Goal: Information Seeking & Learning: Check status

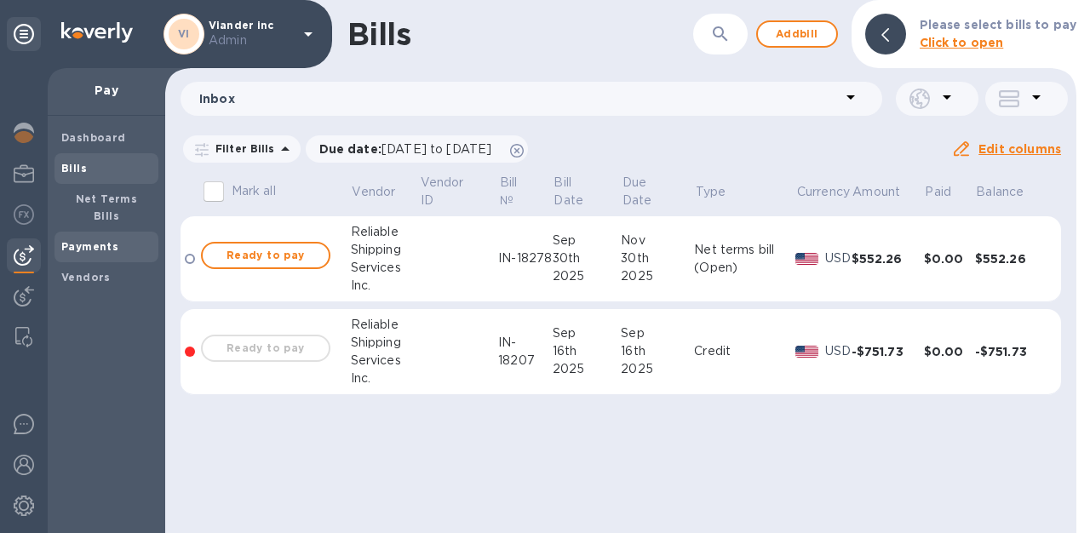
click at [93, 240] on b "Payments" at bounding box center [89, 246] width 57 height 13
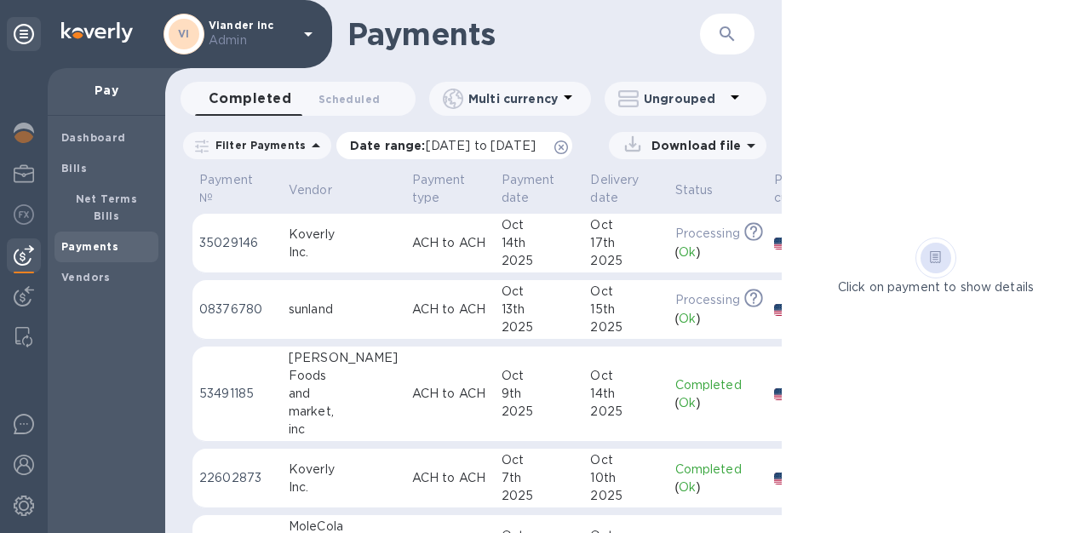
click at [568, 143] on icon at bounding box center [561, 148] width 14 height 14
click at [725, 28] on icon "button" at bounding box center [727, 34] width 20 height 20
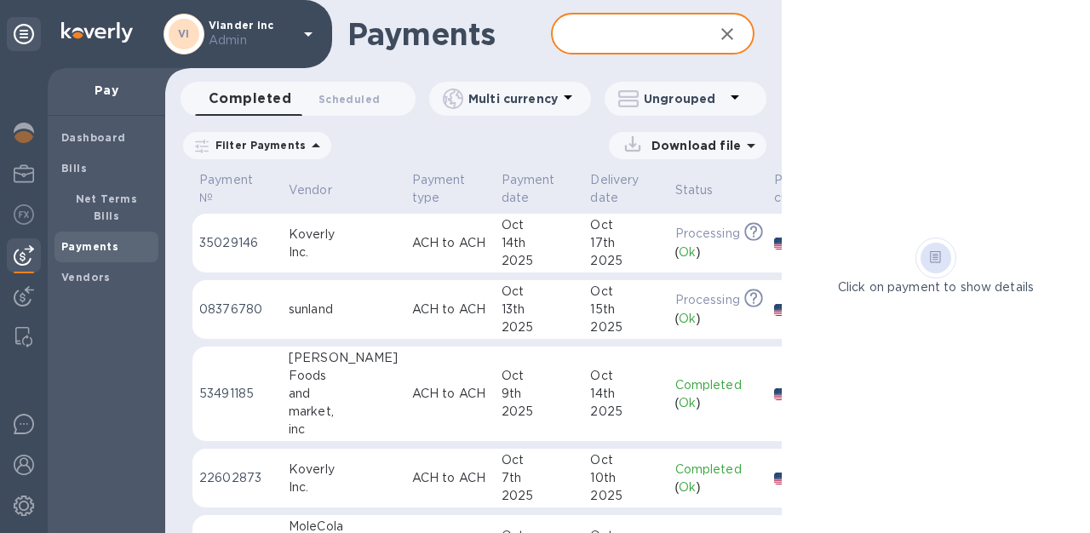
paste input "Viander inc"
type input "Viander inc"
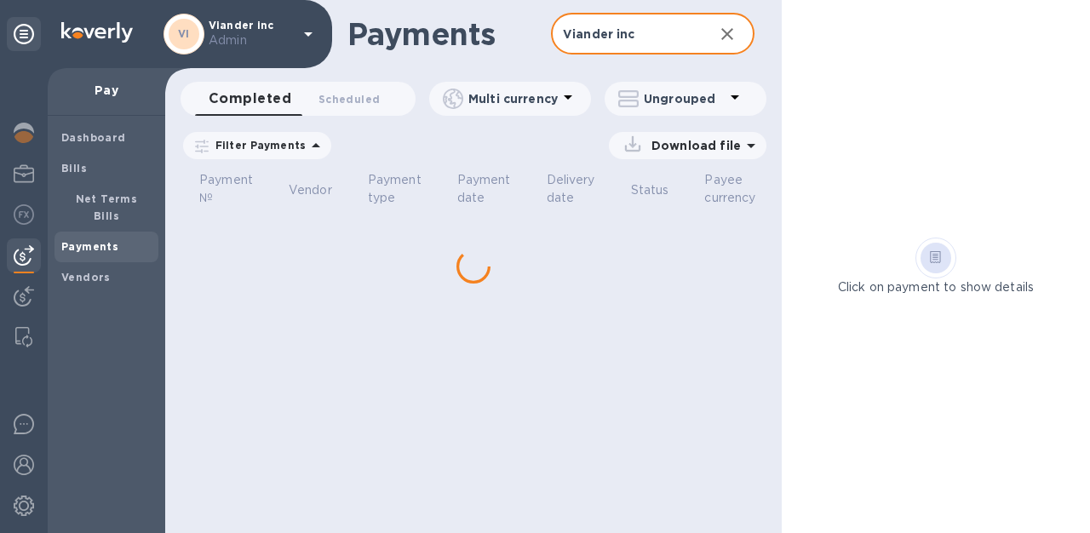
drag, startPoint x: 655, startPoint y: 35, endPoint x: 554, endPoint y: 35, distance: 101.4
click at [554, 35] on input "Viander inc" at bounding box center [625, 35] width 149 height 42
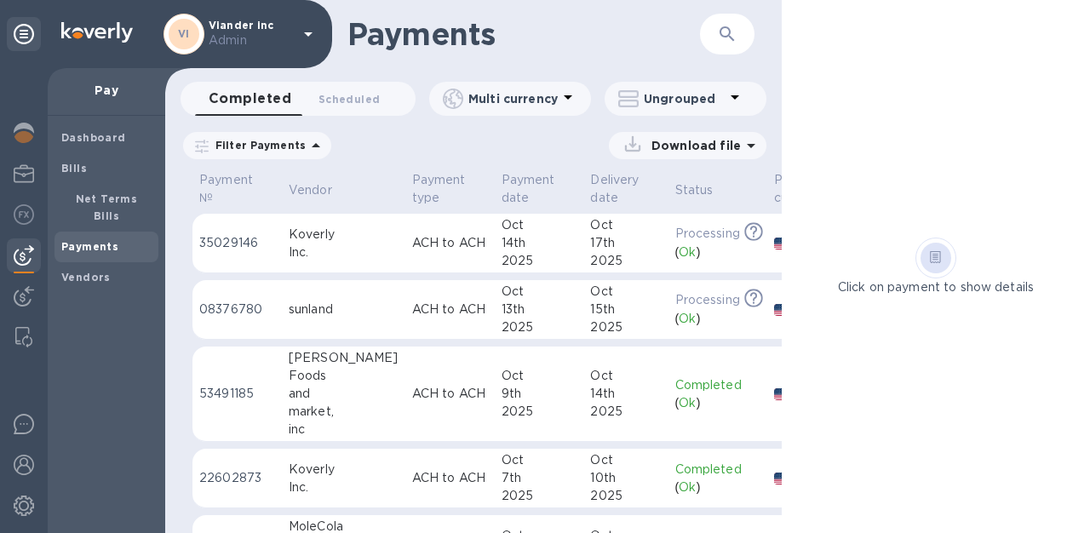
click at [734, 28] on icon "button" at bounding box center [727, 34] width 20 height 20
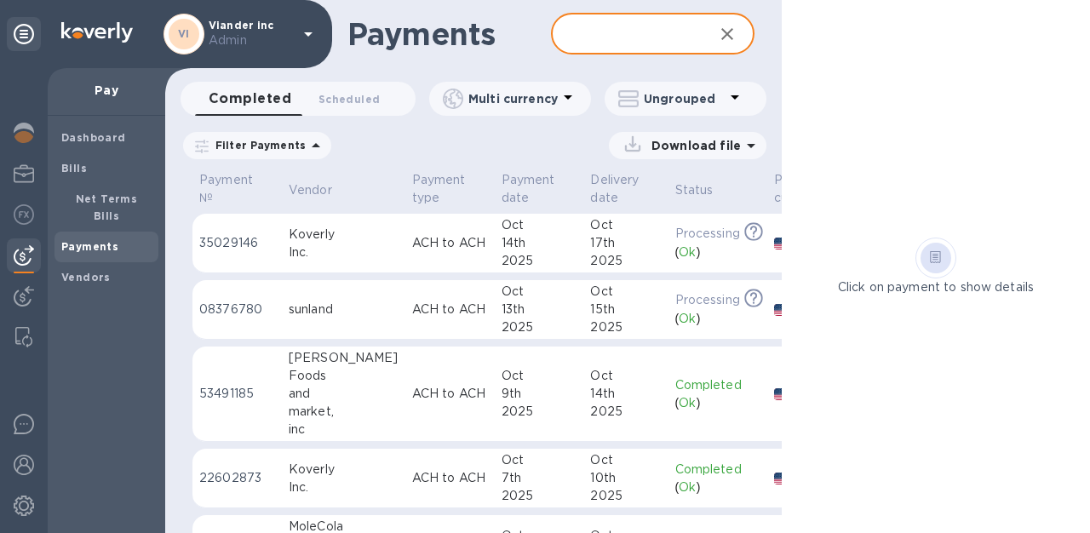
paste input "Mangiar bene inc"
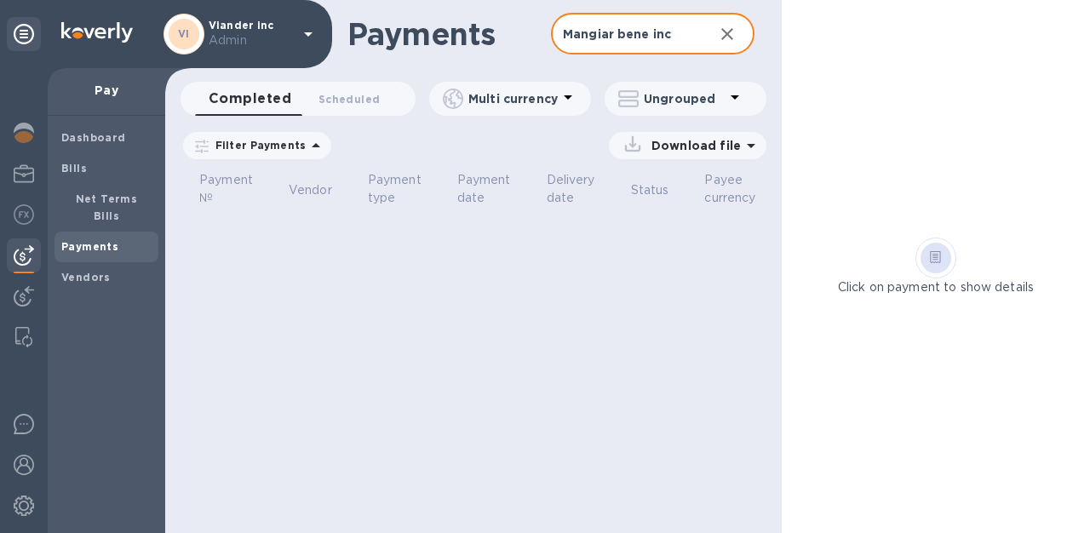
click at [618, 30] on input "Mangiar bene inc" at bounding box center [625, 35] width 149 height 42
type input "Mangiarbene inc"
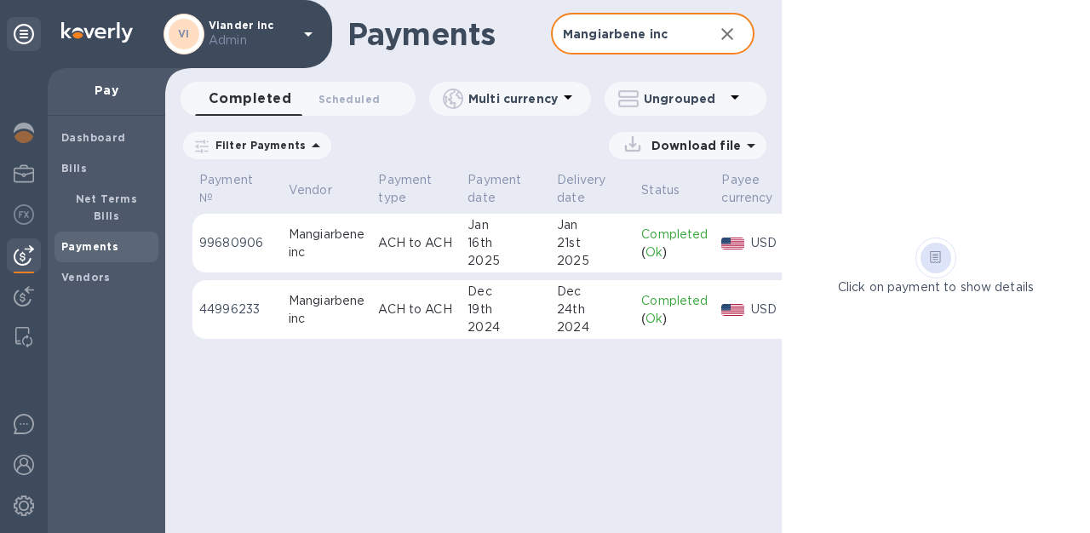
click at [491, 235] on div "16th" at bounding box center [506, 243] width 76 height 18
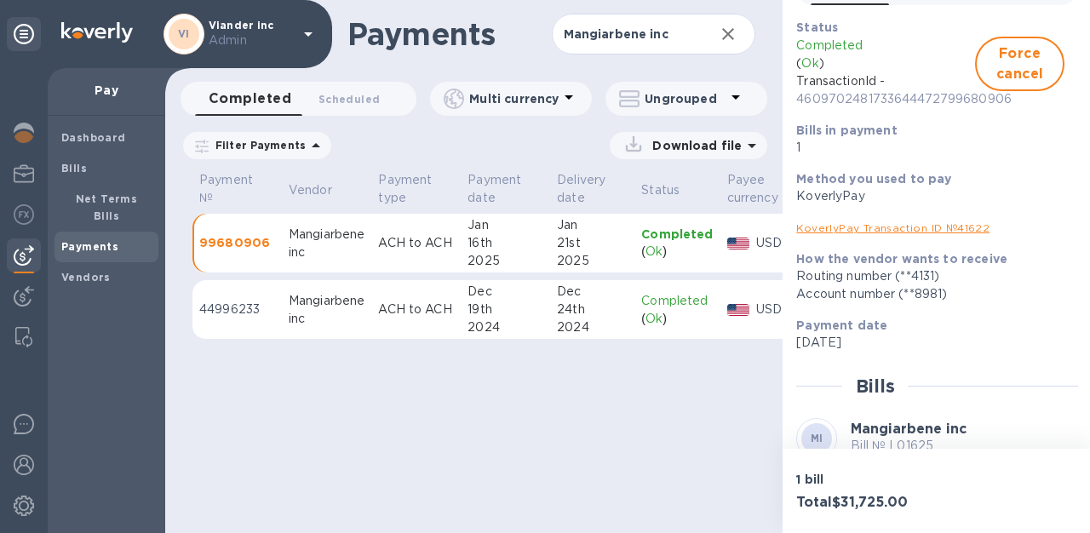
scroll to position [261, 0]
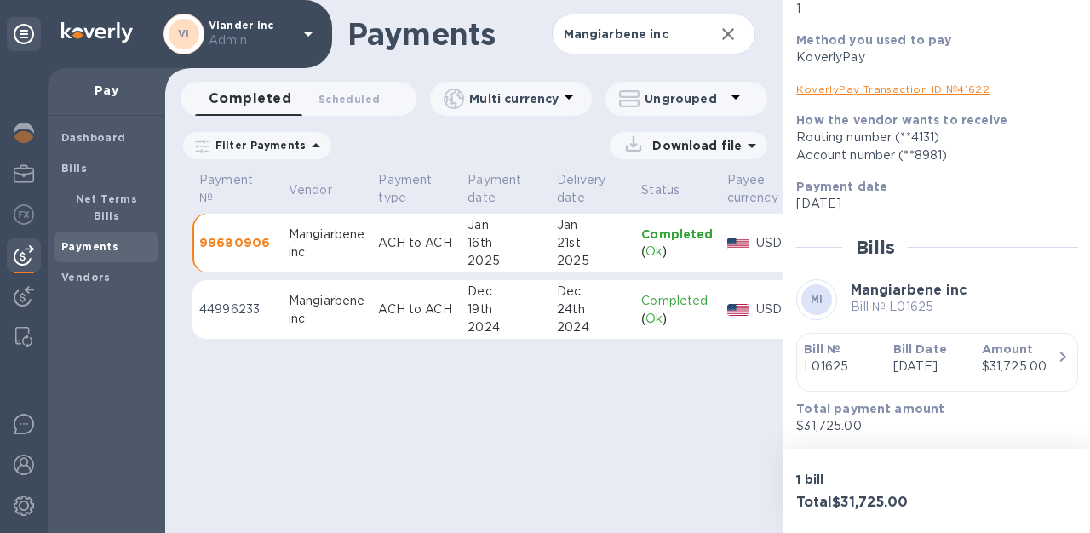
click at [857, 358] on p "L01625" at bounding box center [841, 367] width 75 height 18
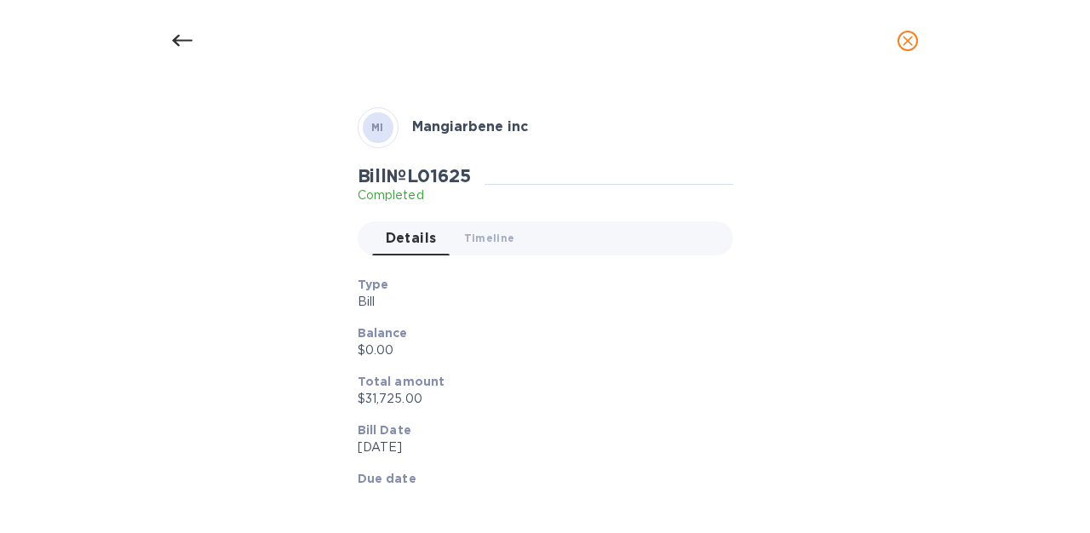
scroll to position [0, 0]
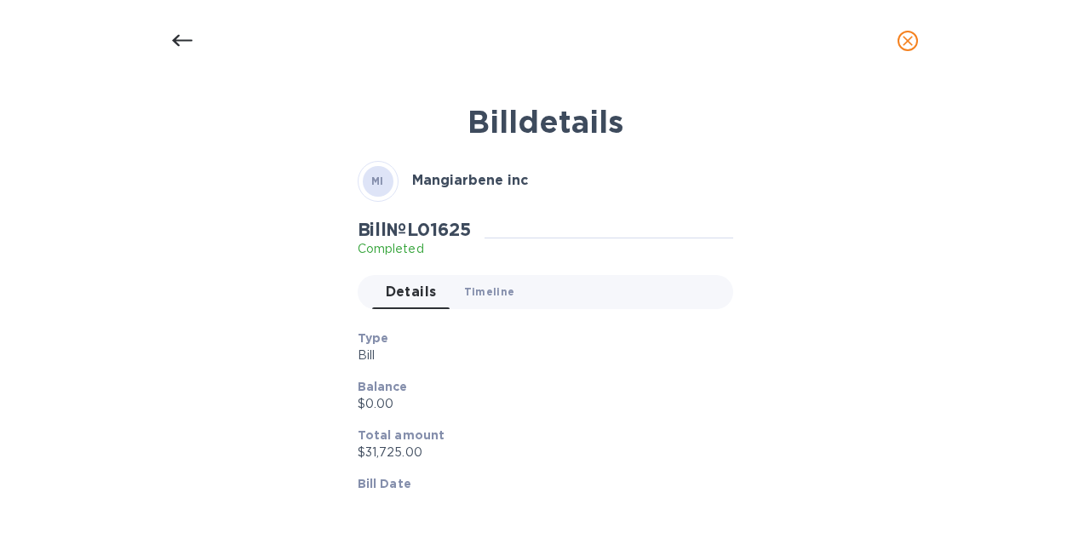
click at [491, 296] on span "Timeline 0" at bounding box center [489, 292] width 51 height 18
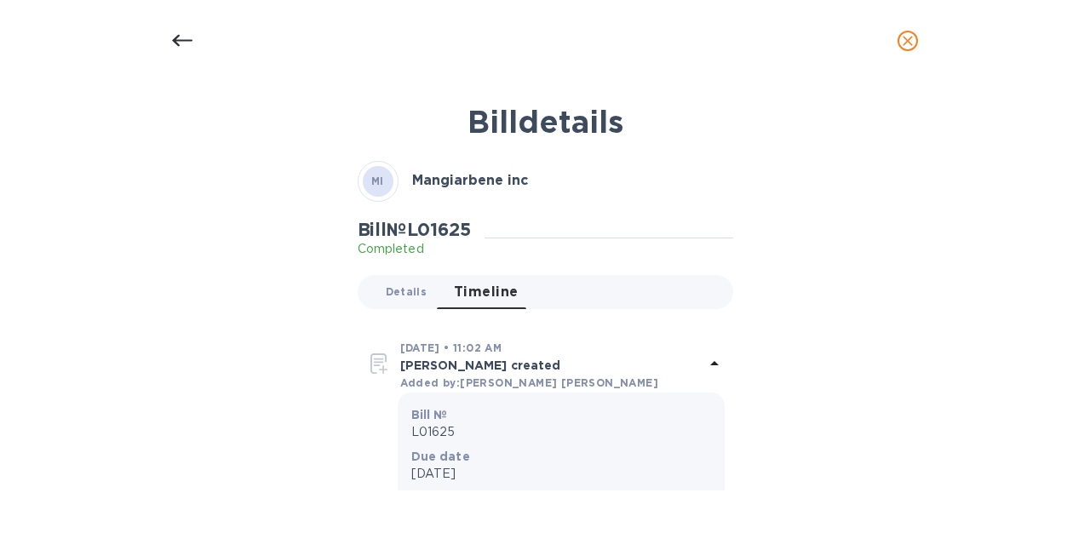
click at [422, 284] on button "Details 0" at bounding box center [406, 292] width 68 height 34
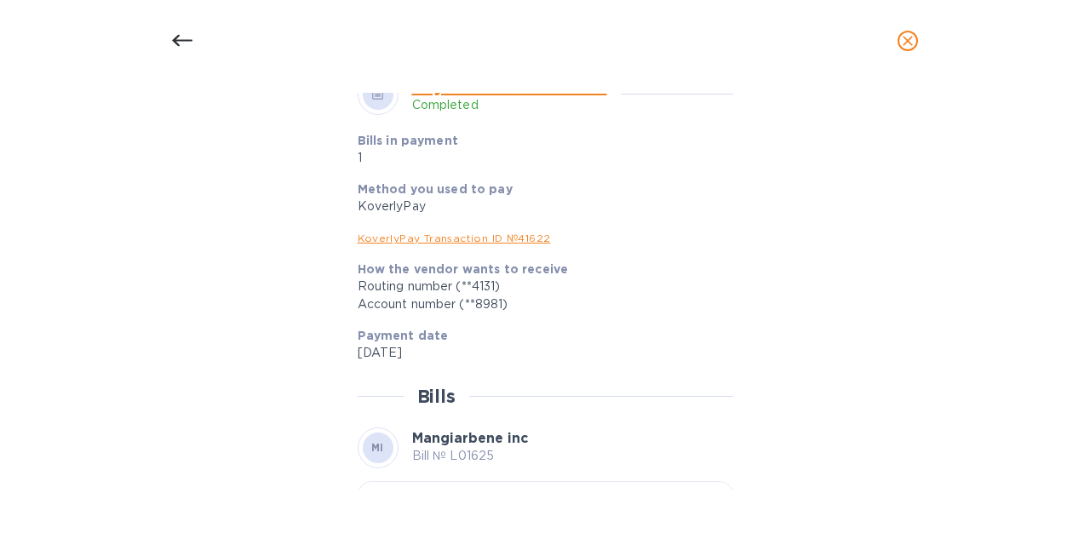
scroll to position [728, 0]
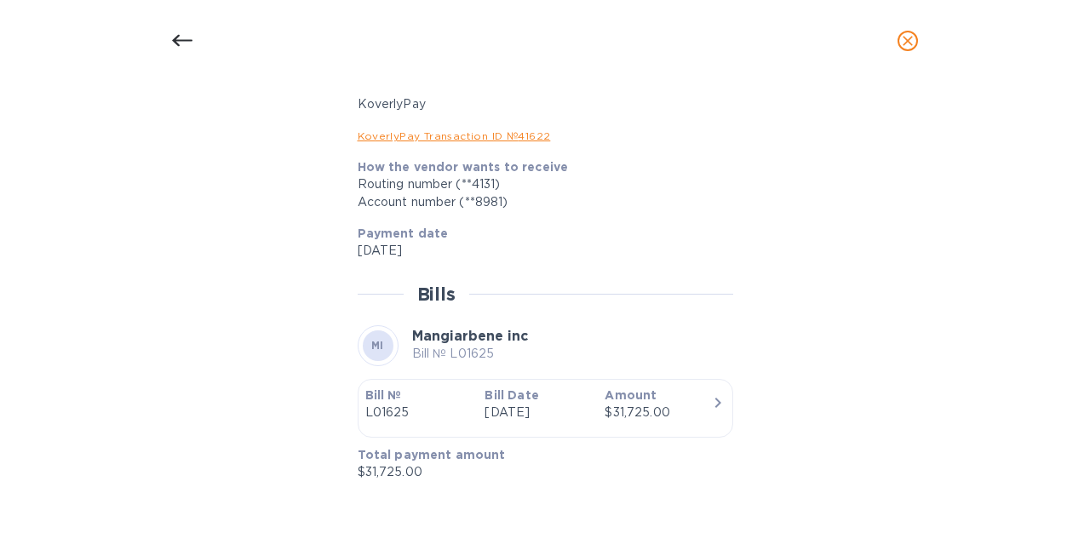
click at [531, 387] on p "Bill Date" at bounding box center [538, 395] width 106 height 17
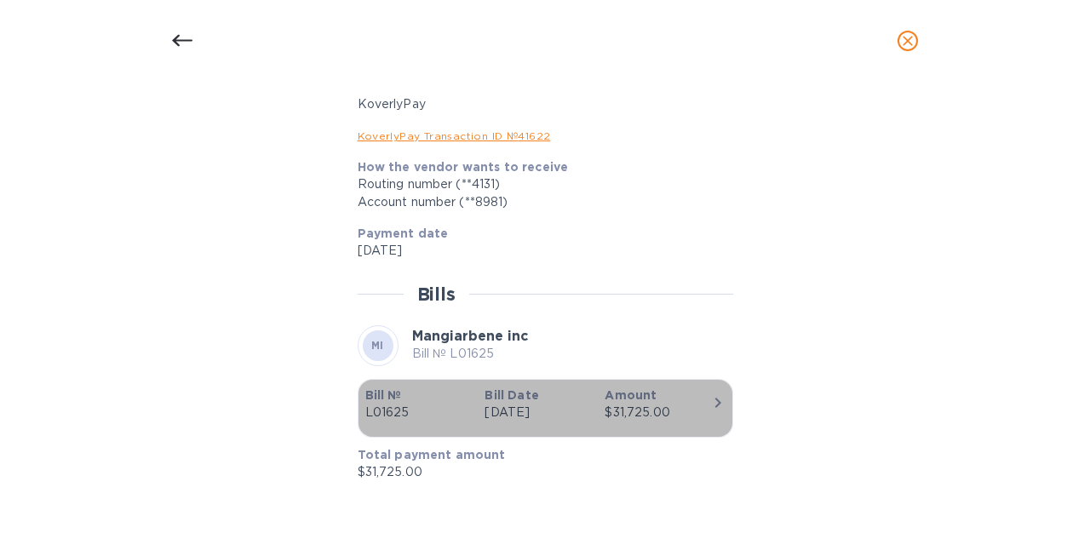
click at [726, 397] on button "Bill № L01625 Bill Date [DATE] Amount $31,725.00" at bounding box center [546, 408] width 376 height 59
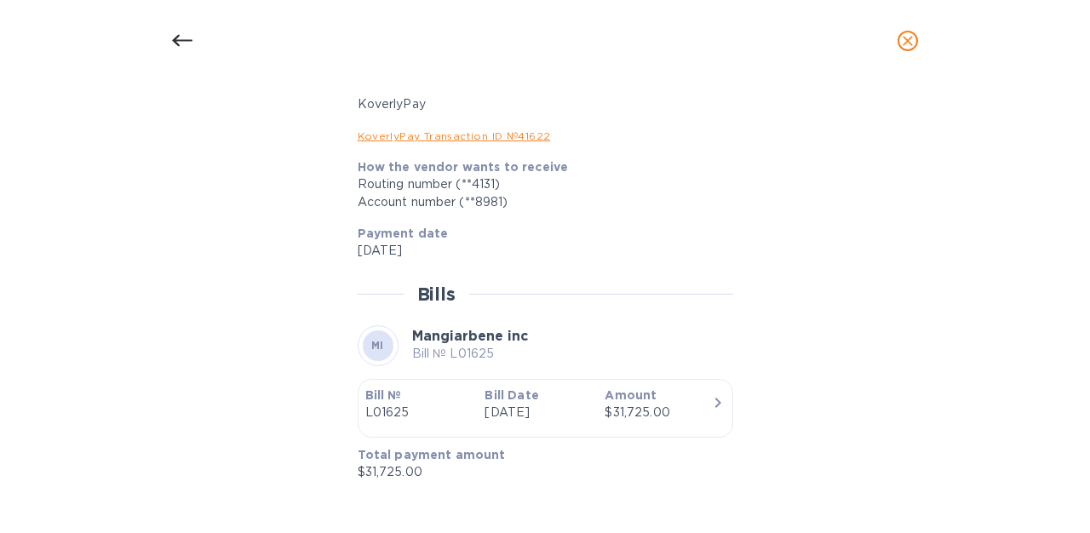
scroll to position [0, 0]
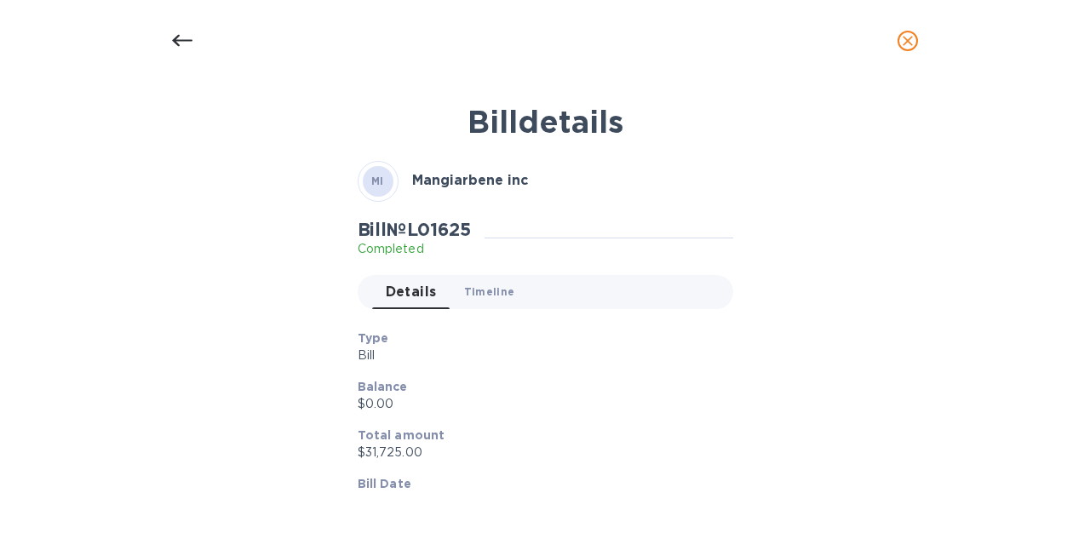
click at [496, 283] on span "Timeline 0" at bounding box center [489, 292] width 51 height 18
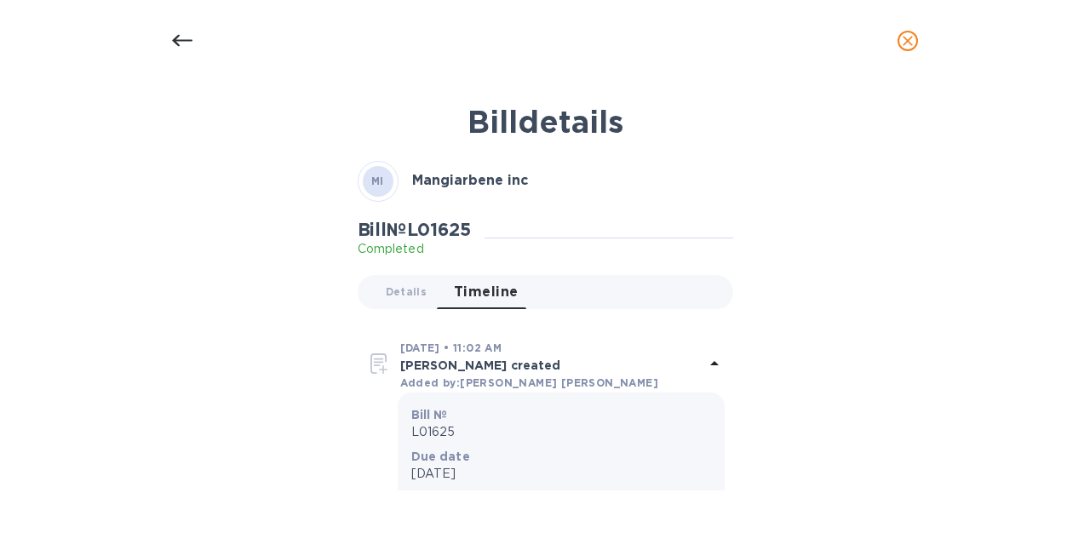
click at [169, 45] on div at bounding box center [182, 40] width 41 height 41
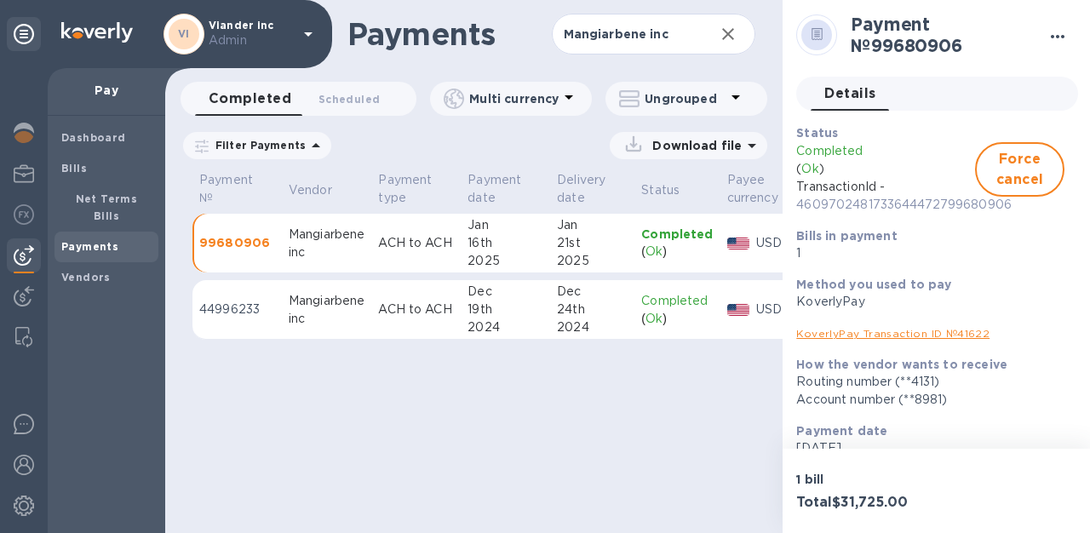
click at [1052, 37] on icon "button" at bounding box center [1058, 36] width 14 height 3
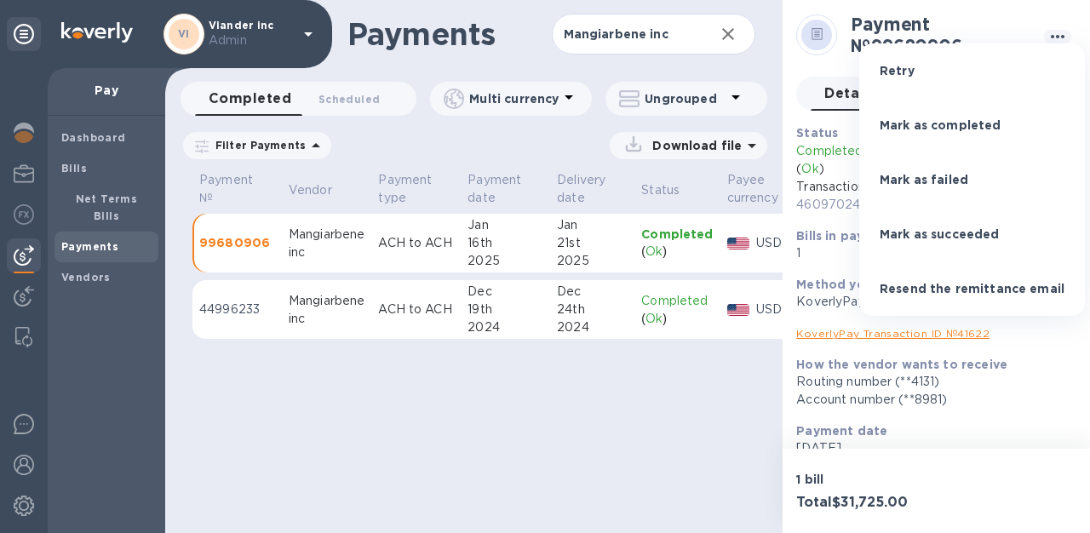
click at [984, 16] on div at bounding box center [545, 266] width 1090 height 533
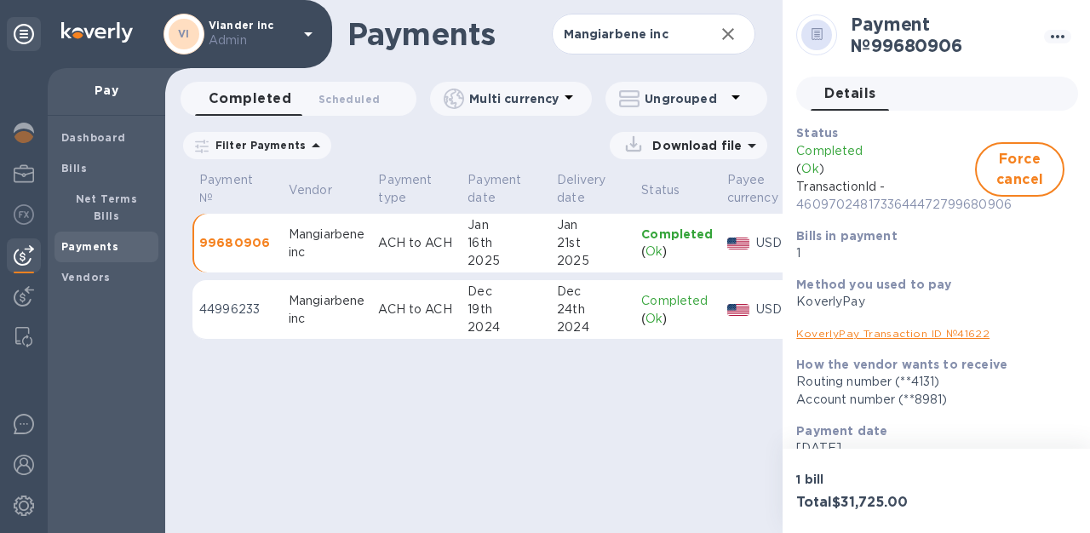
click at [681, 298] on p "Completed" at bounding box center [677, 301] width 72 height 18
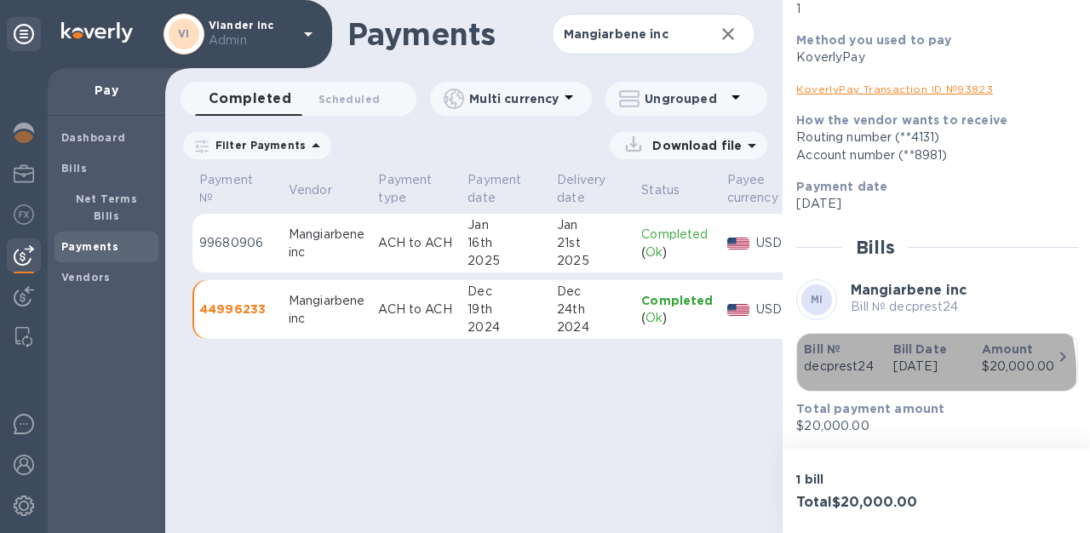
click at [898, 358] on p "[DATE]" at bounding box center [930, 367] width 75 height 18
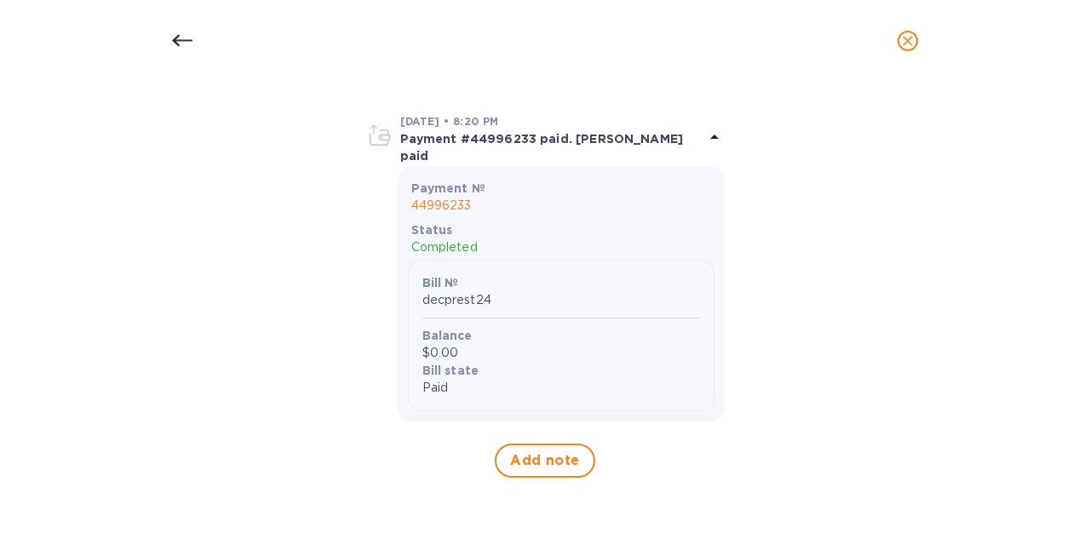
scroll to position [947, 0]
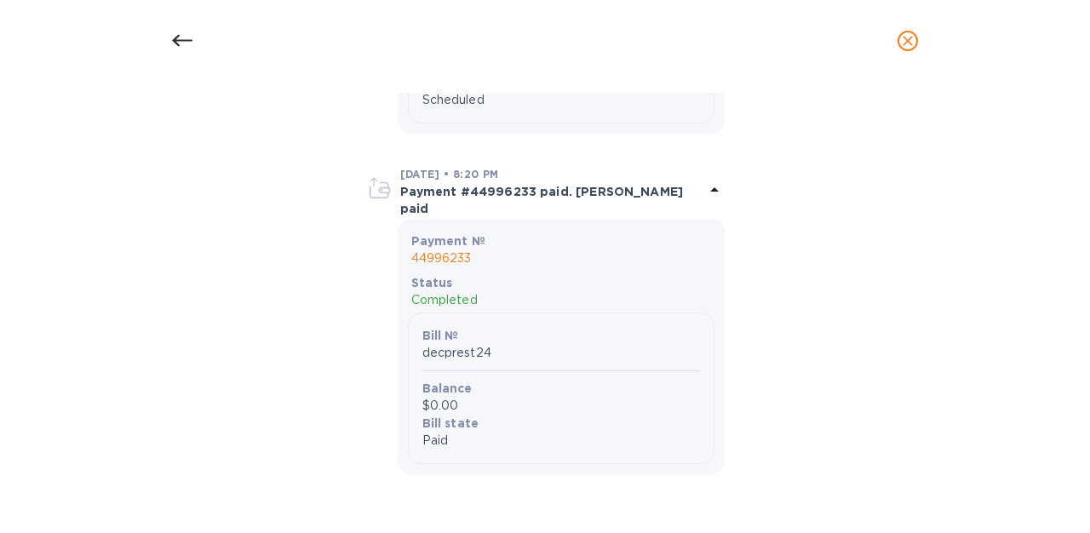
click at [460, 342] on p "Bill №" at bounding box center [561, 335] width 278 height 17
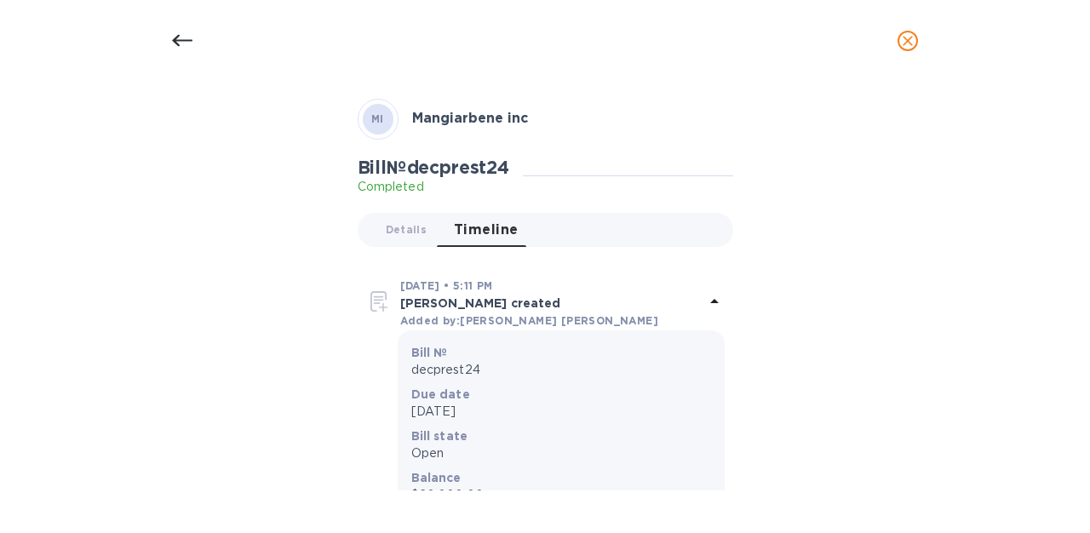
scroll to position [1, 0]
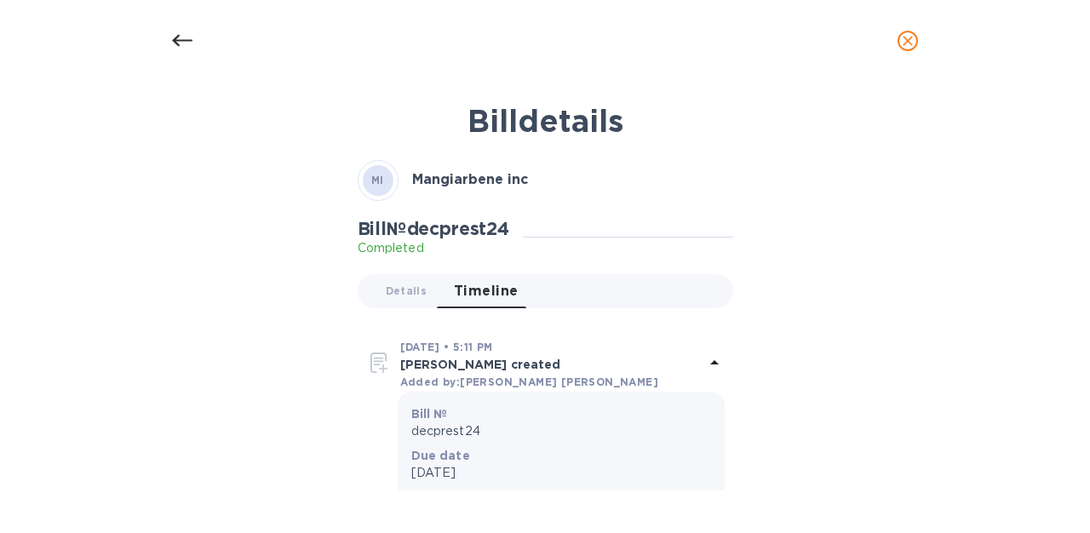
click at [171, 26] on div at bounding box center [182, 40] width 41 height 41
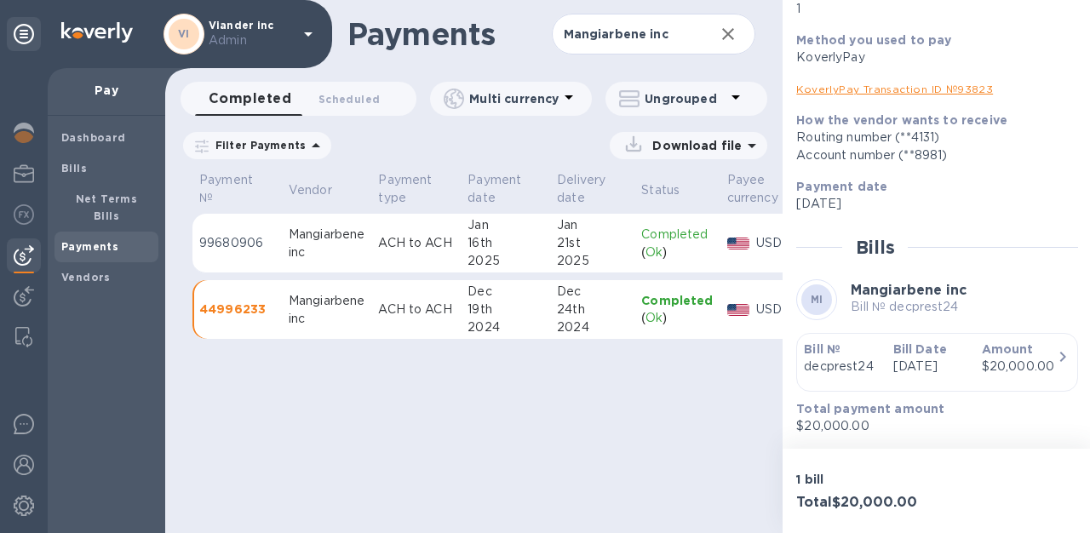
scroll to position [240, 0]
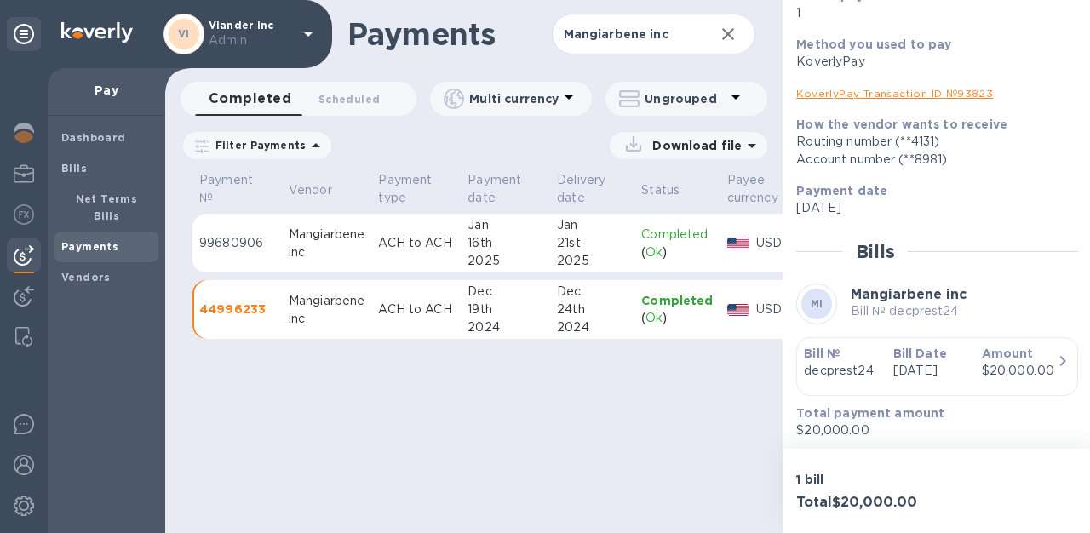
click at [599, 238] on div "21st" at bounding box center [592, 243] width 71 height 18
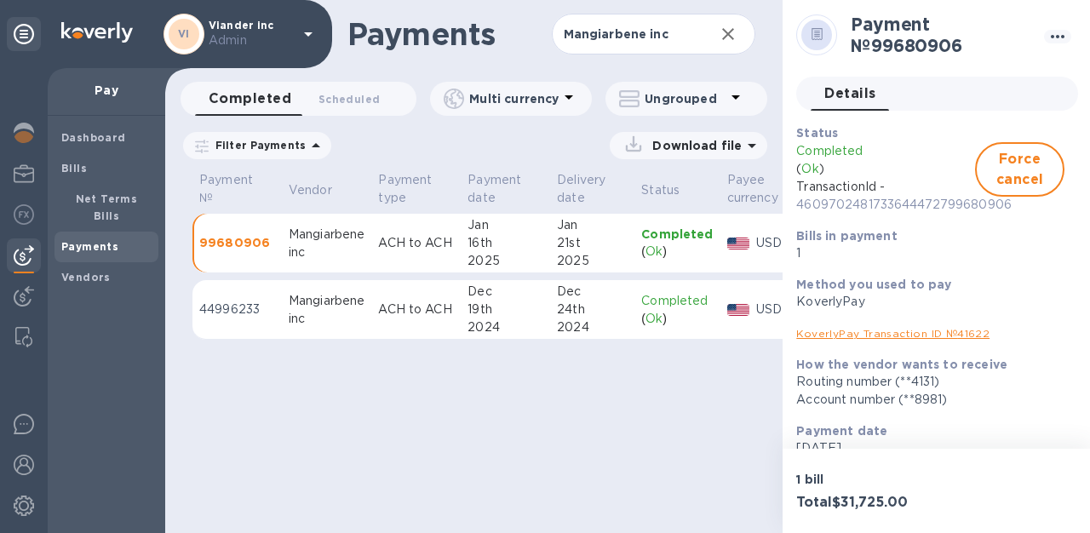
click at [648, 327] on td "Completed ( Ok )" at bounding box center [677, 310] width 85 height 60
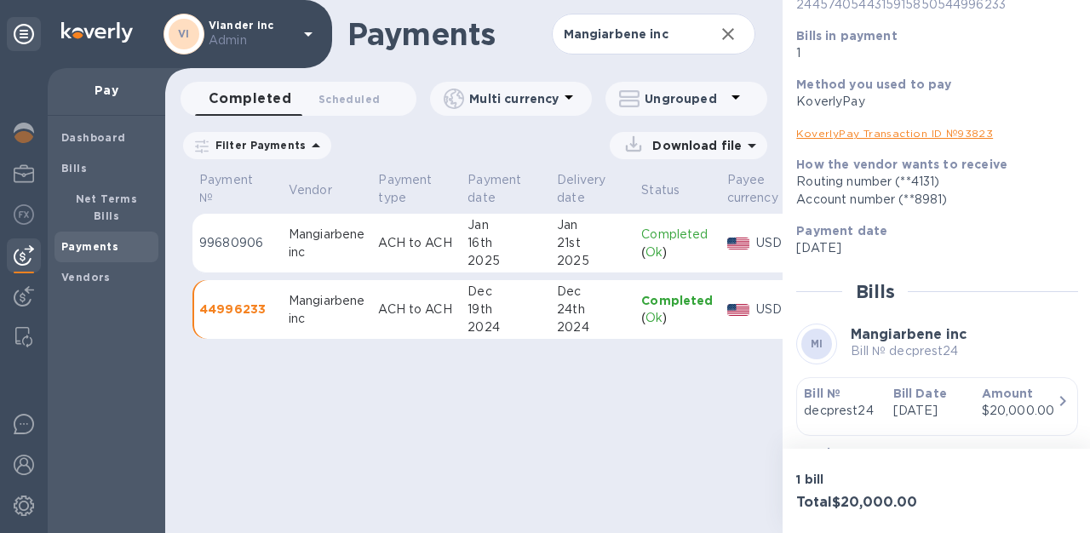
scroll to position [261, 0]
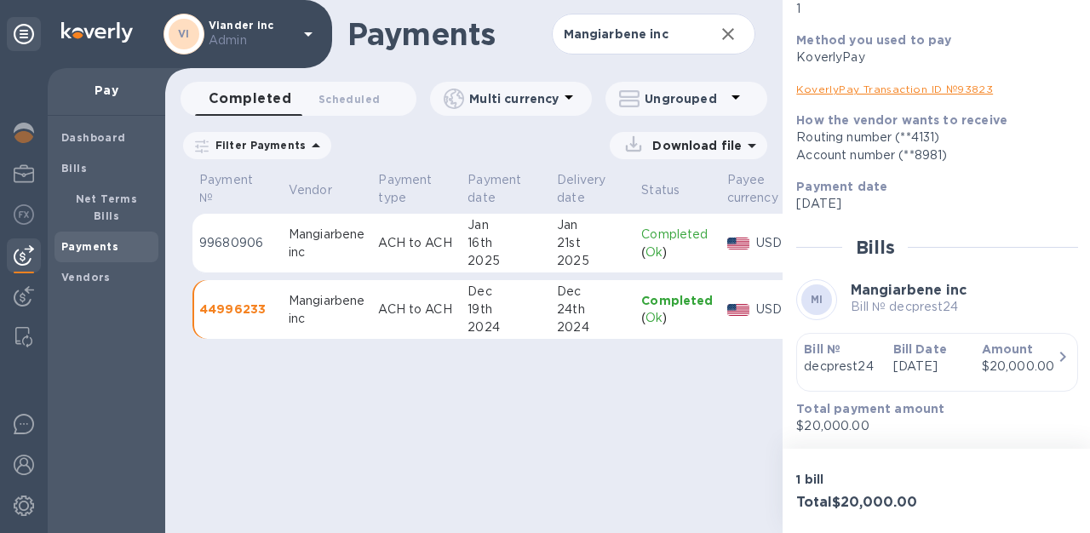
click at [862, 370] on div "Bill № decprest24" at bounding box center [841, 358] width 89 height 49
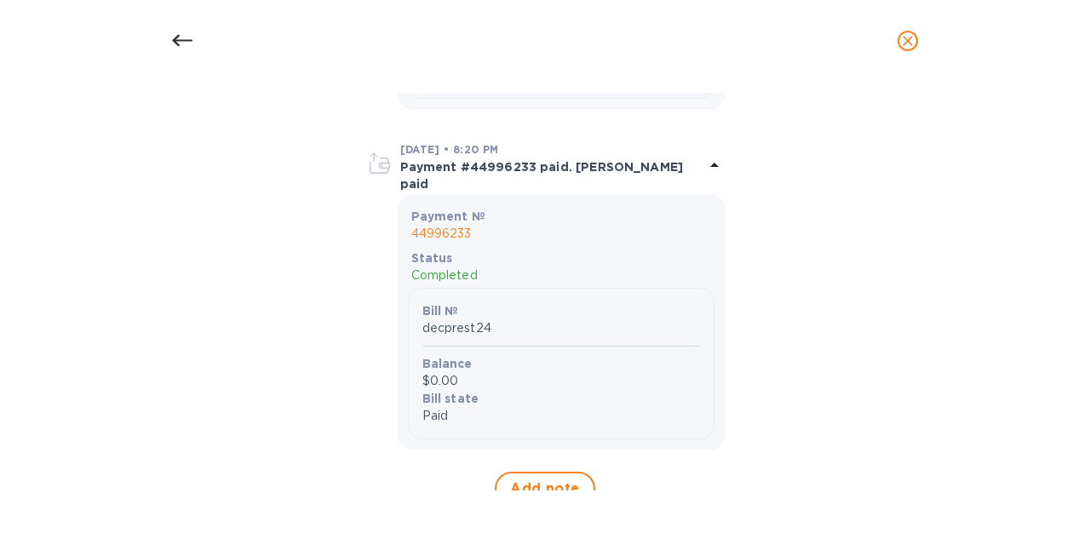
scroll to position [1000, 0]
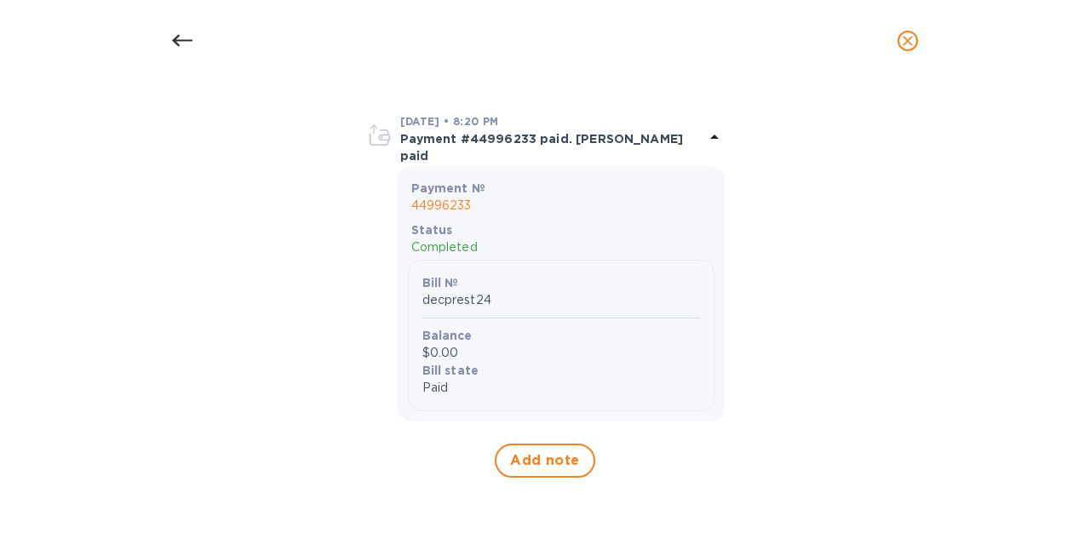
click at [189, 39] on icon at bounding box center [182, 41] width 20 height 20
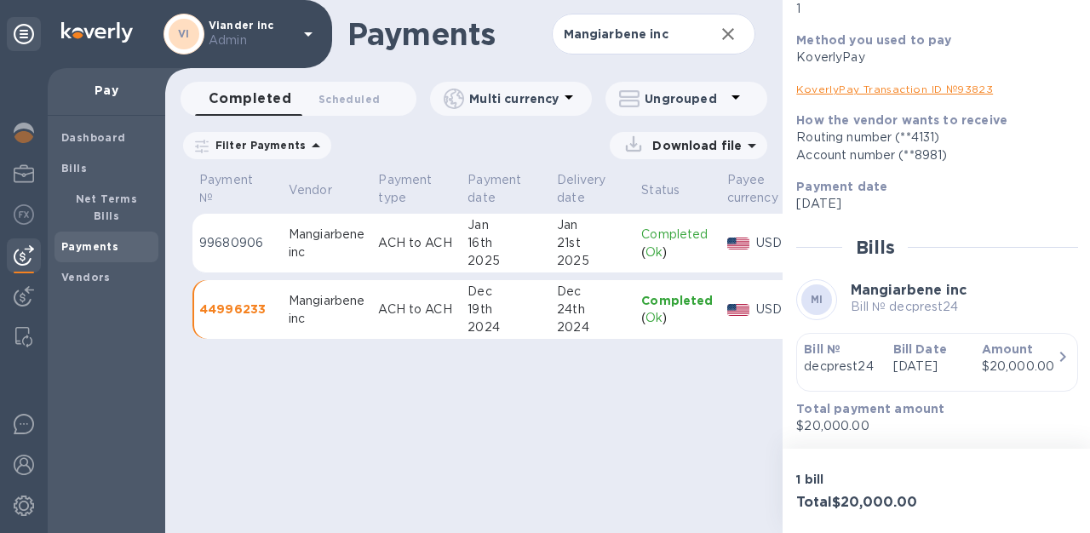
click at [353, 254] on div "inc" at bounding box center [327, 253] width 76 height 18
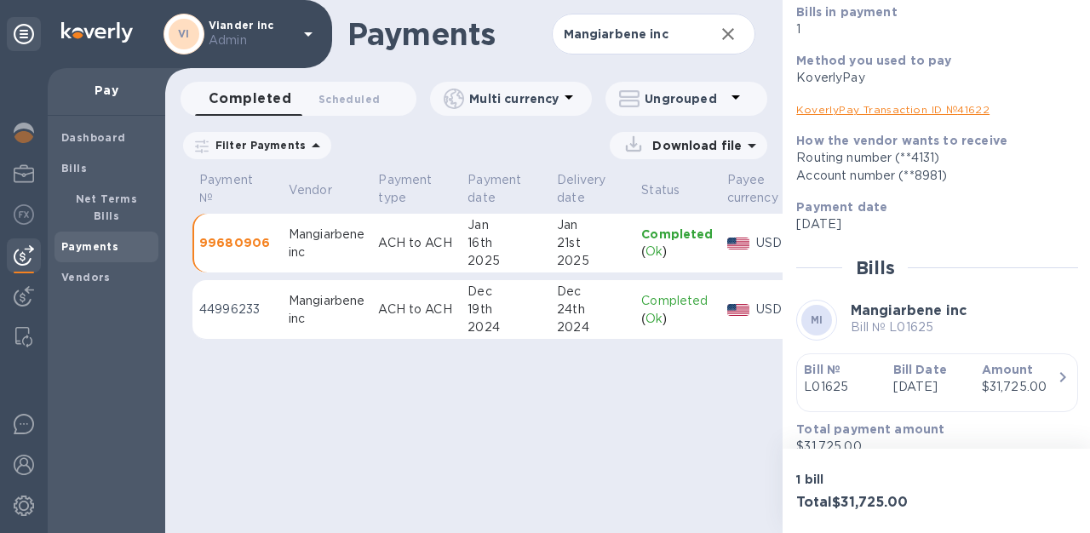
scroll to position [261, 0]
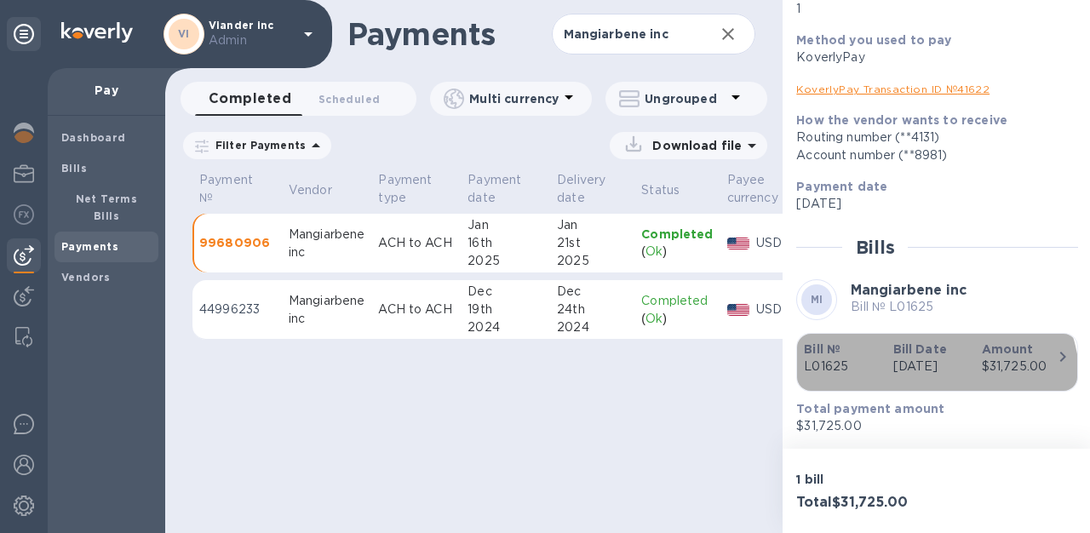
click at [893, 373] on p "[DATE]" at bounding box center [930, 367] width 75 height 18
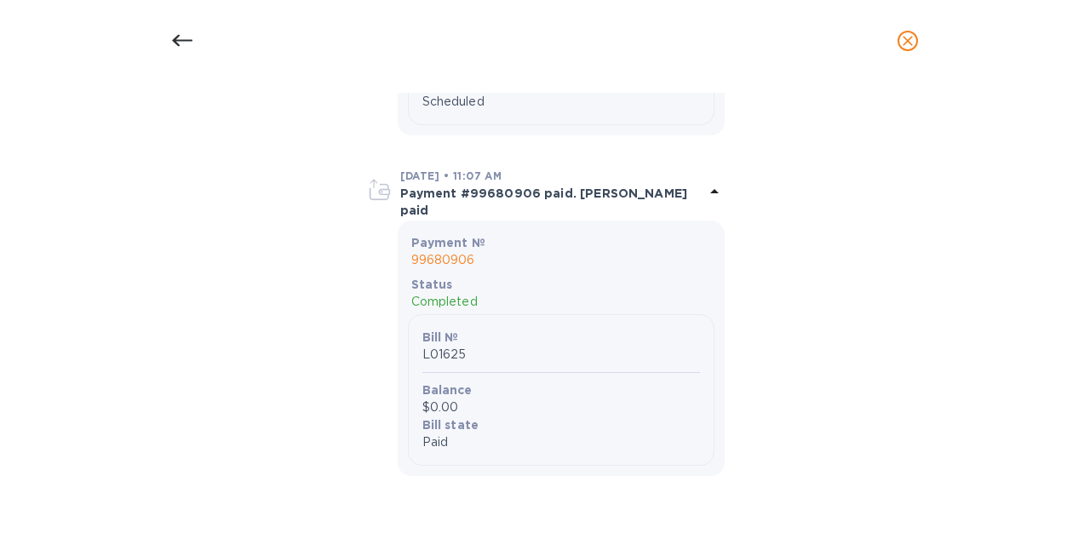
scroll to position [0, 0]
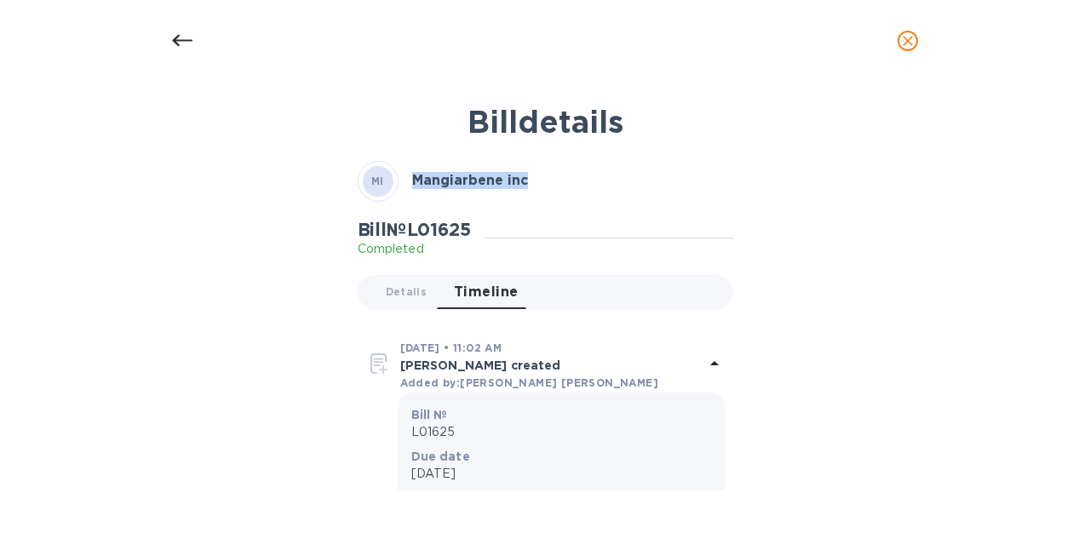
drag, startPoint x: 412, startPoint y: 181, endPoint x: 534, endPoint y: 179, distance: 121.8
click at [534, 179] on div "MI Mangiarbene inc" at bounding box center [546, 181] width 376 height 41
copy b "Mangiarbene inc"
click at [167, 37] on div at bounding box center [182, 40] width 41 height 41
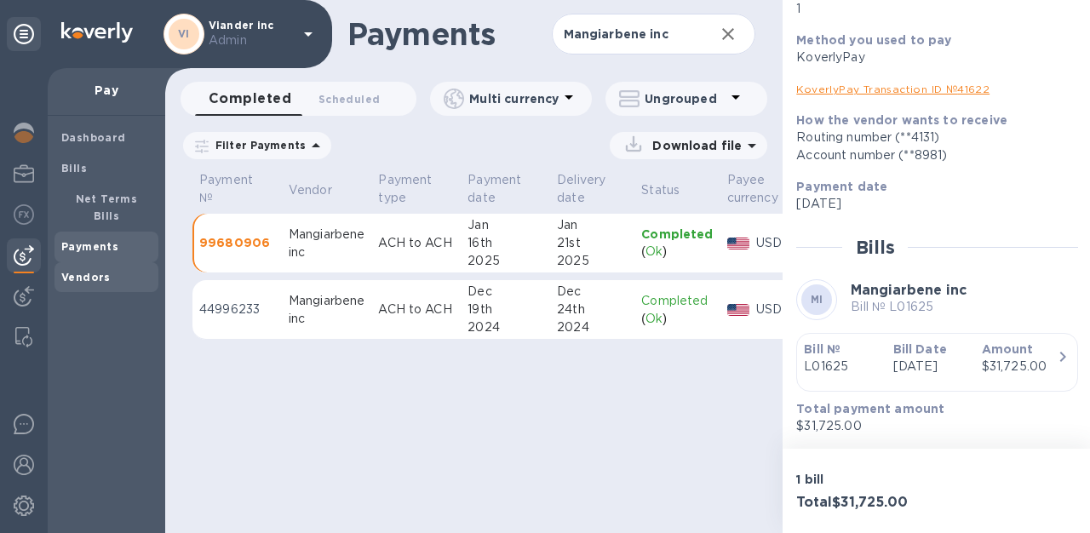
click at [92, 271] on b "Vendors" at bounding box center [85, 277] width 49 height 13
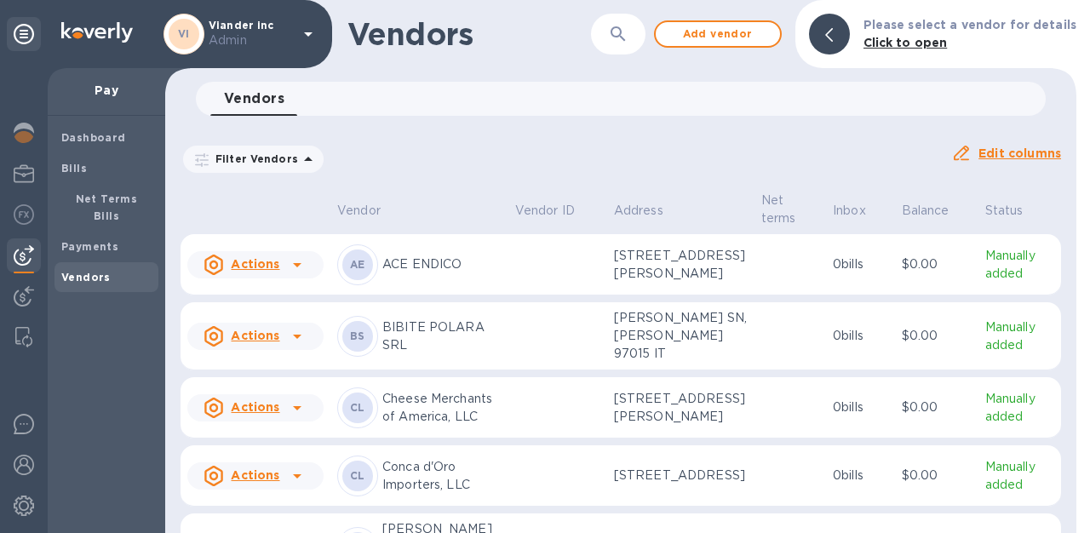
click at [623, 26] on icon "button" at bounding box center [618, 34] width 20 height 20
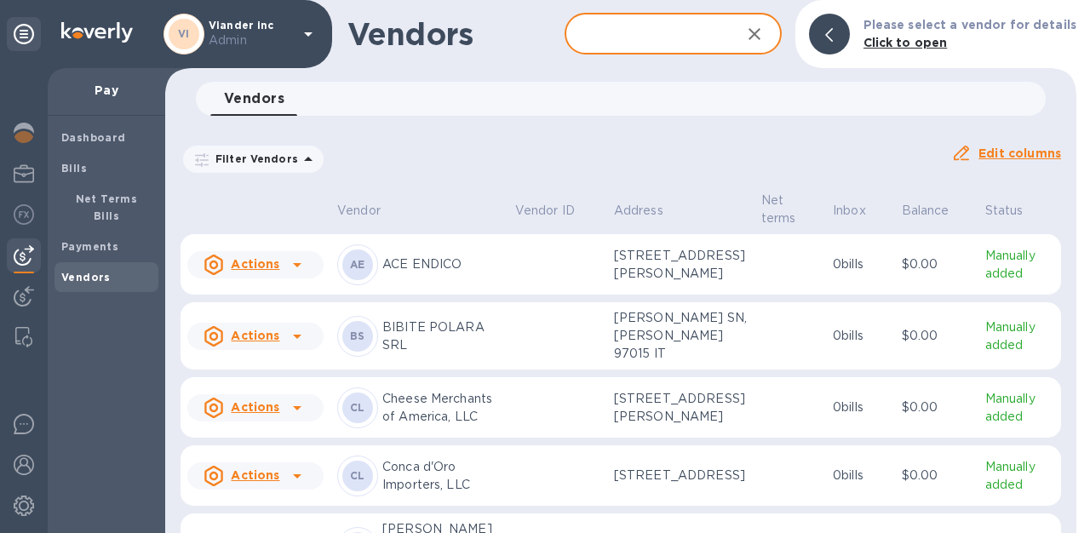
paste input "Mangiarbene inc"
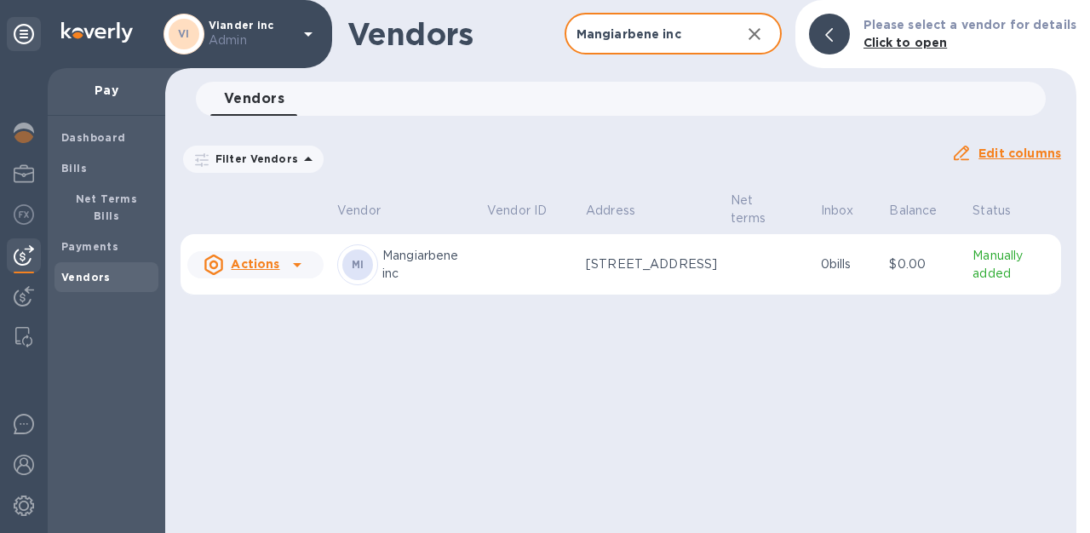
type input "Mangiarbene inc"
click at [631, 272] on p "[STREET_ADDRESS]" at bounding box center [651, 265] width 131 height 18
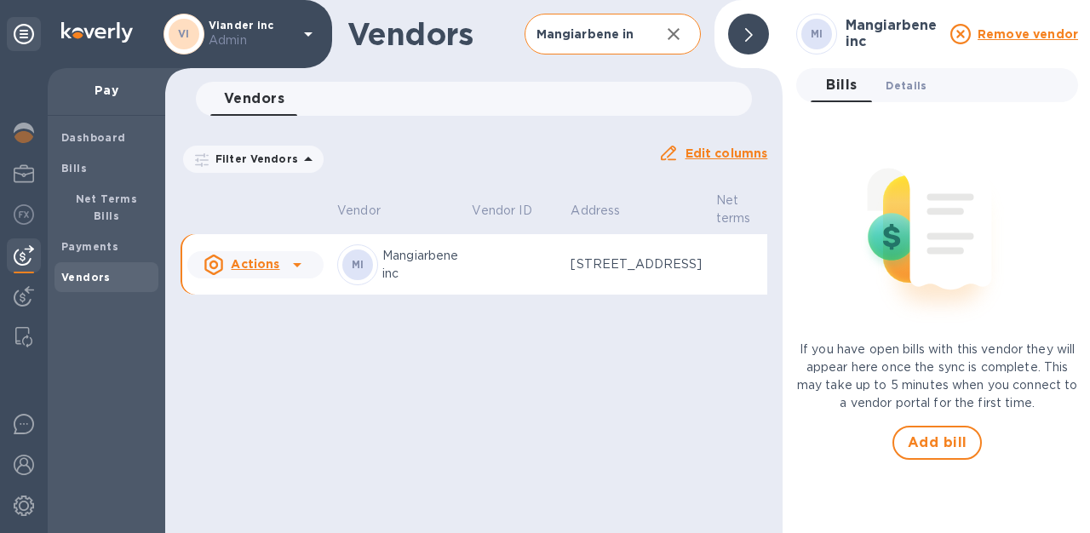
click at [889, 86] on span "Details 0" at bounding box center [906, 86] width 41 height 18
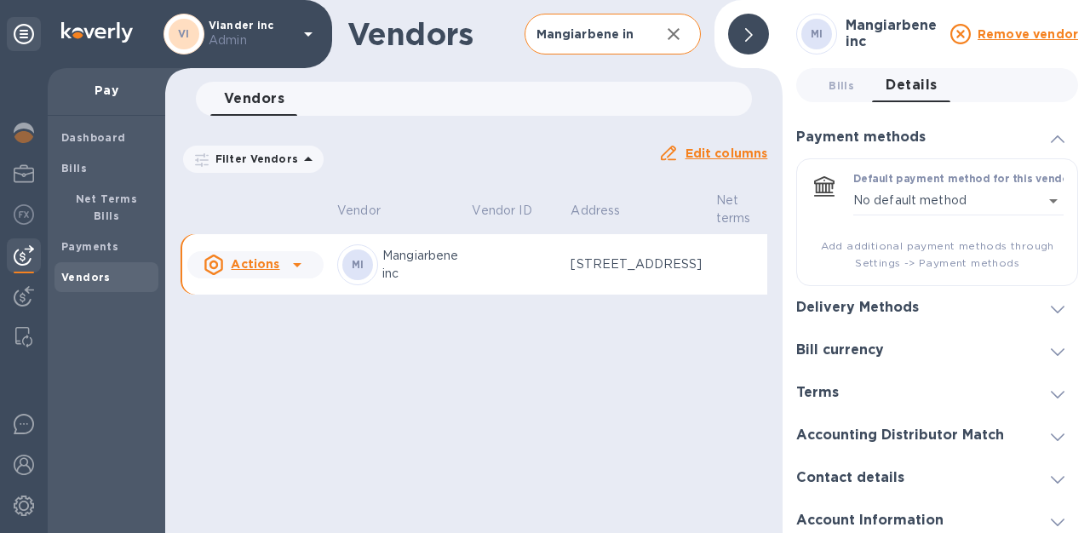
click at [900, 313] on h3 "Delivery Methods" at bounding box center [857, 308] width 123 height 16
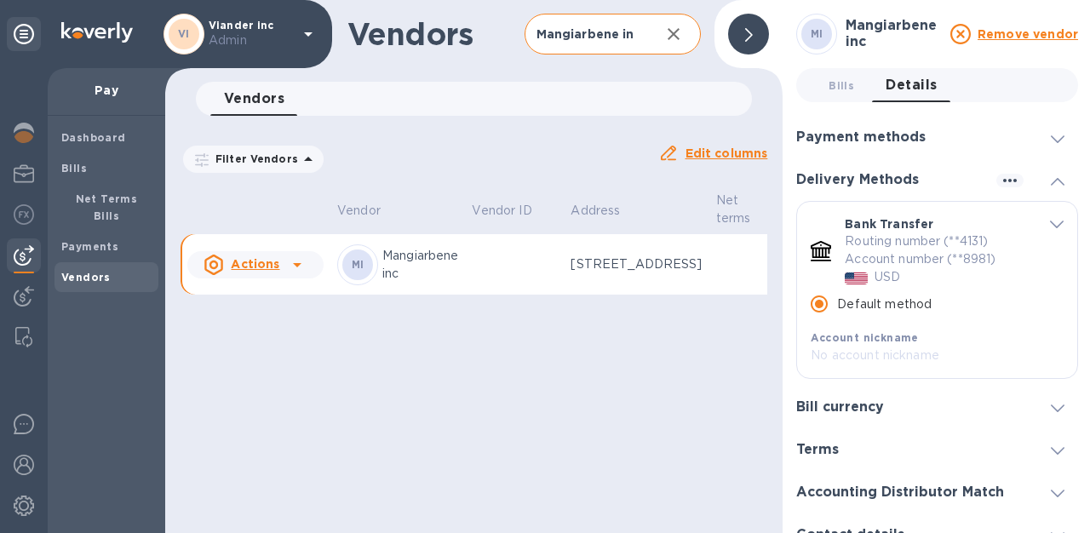
click at [914, 188] on div "Delivery Methods" at bounding box center [937, 179] width 282 height 43
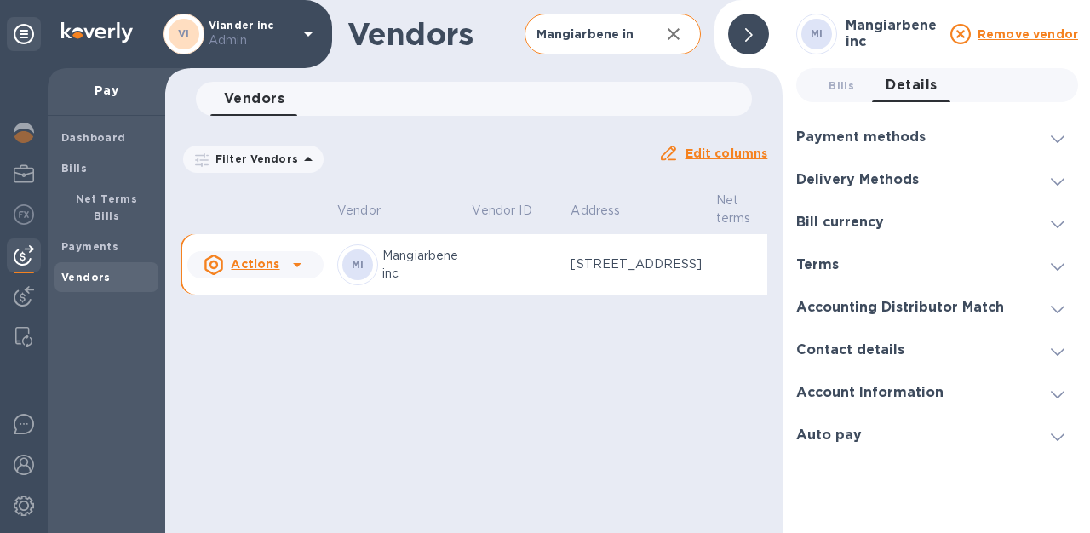
click at [866, 167] on div "Delivery Methods" at bounding box center [937, 179] width 282 height 43
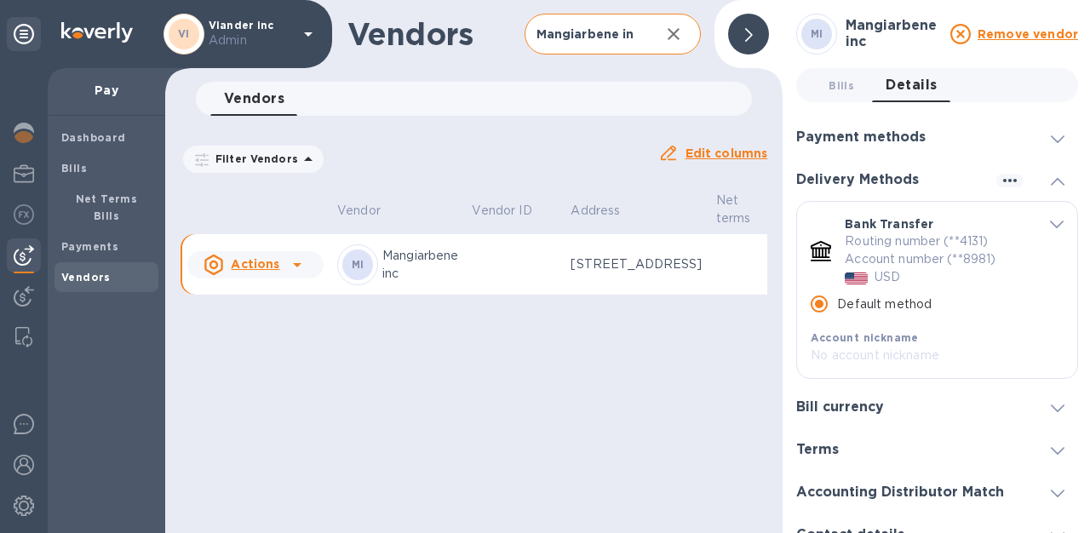
click at [867, 172] on h3 "Delivery Methods" at bounding box center [857, 180] width 123 height 16
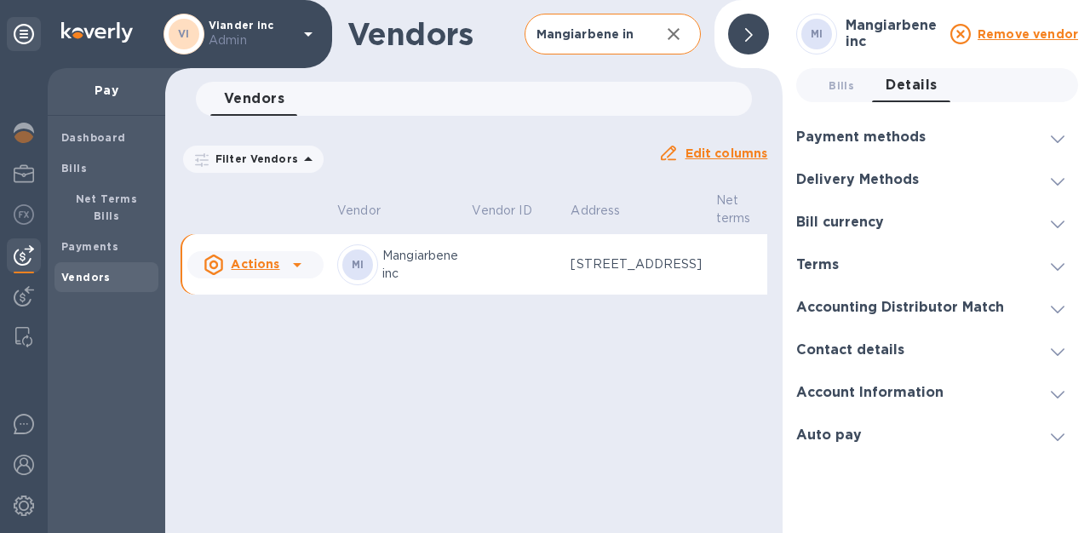
click at [854, 226] on h3 "Bill currency" at bounding box center [840, 223] width 88 height 16
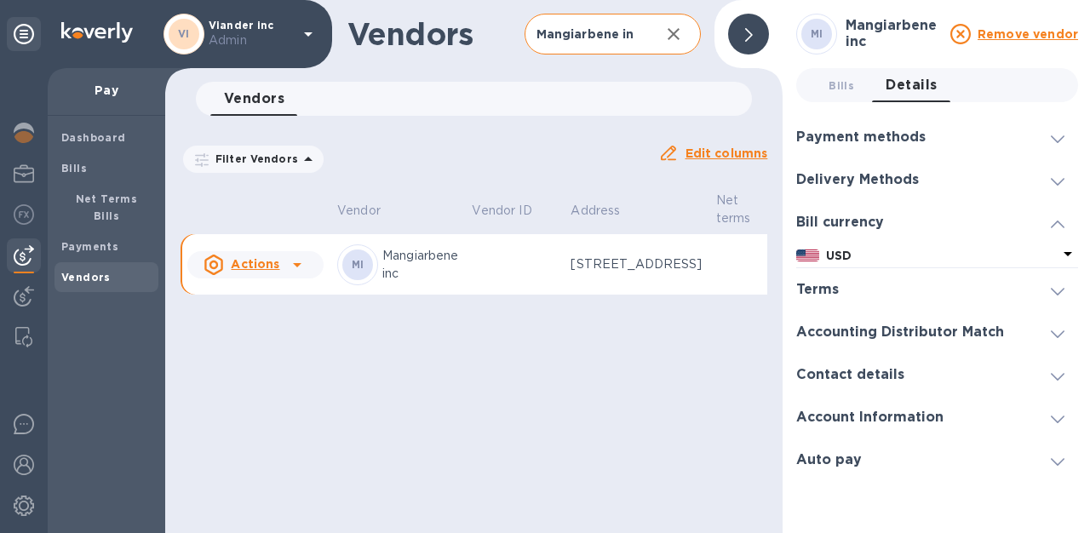
click at [854, 226] on h3 "Bill currency" at bounding box center [840, 223] width 88 height 16
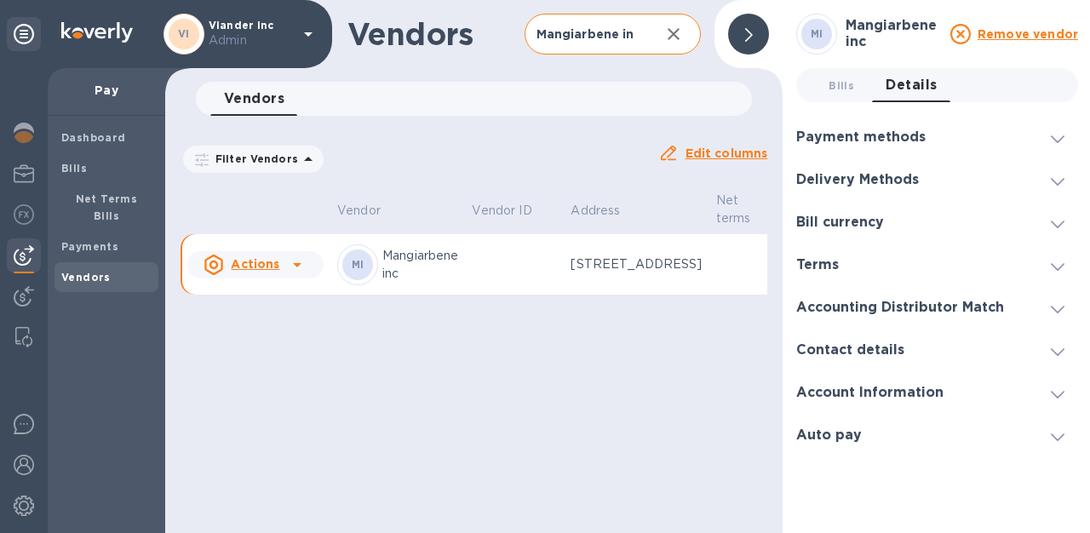
click at [843, 258] on div "Terms" at bounding box center [824, 265] width 56 height 16
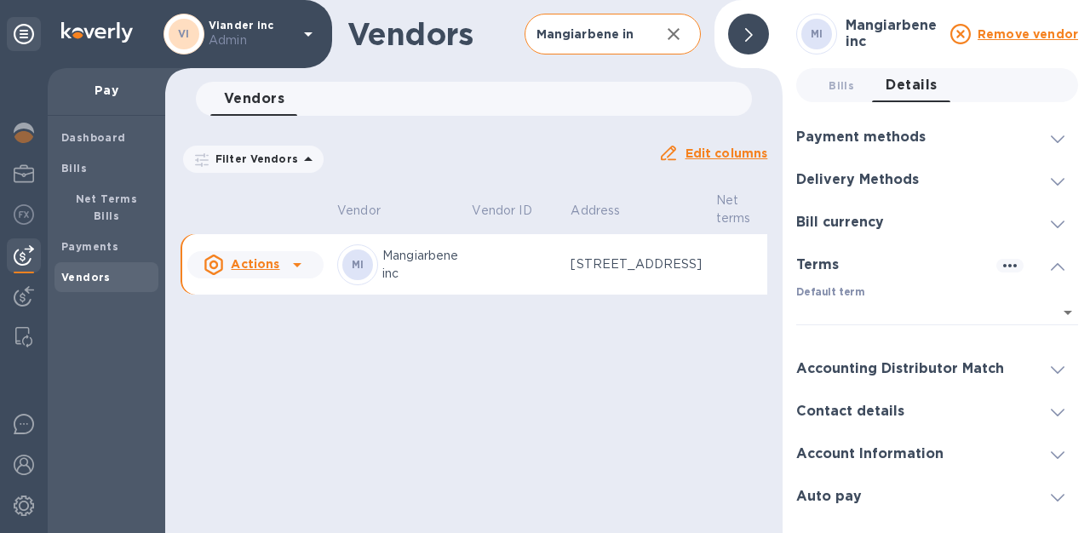
click at [843, 258] on div "Terms" at bounding box center [824, 265] width 56 height 16
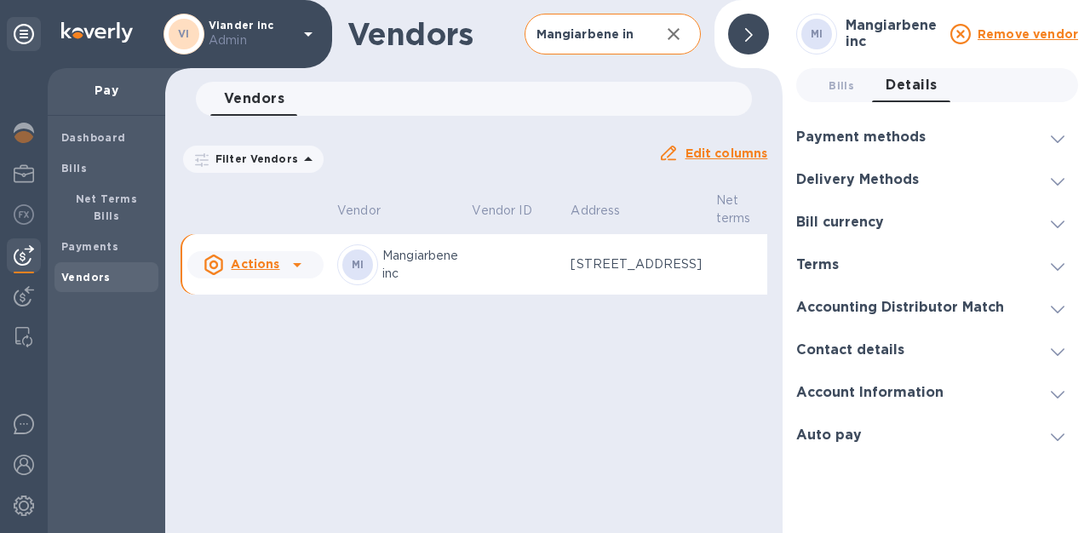
click at [844, 303] on h3 "Accounting Distributor Match" at bounding box center [900, 308] width 208 height 16
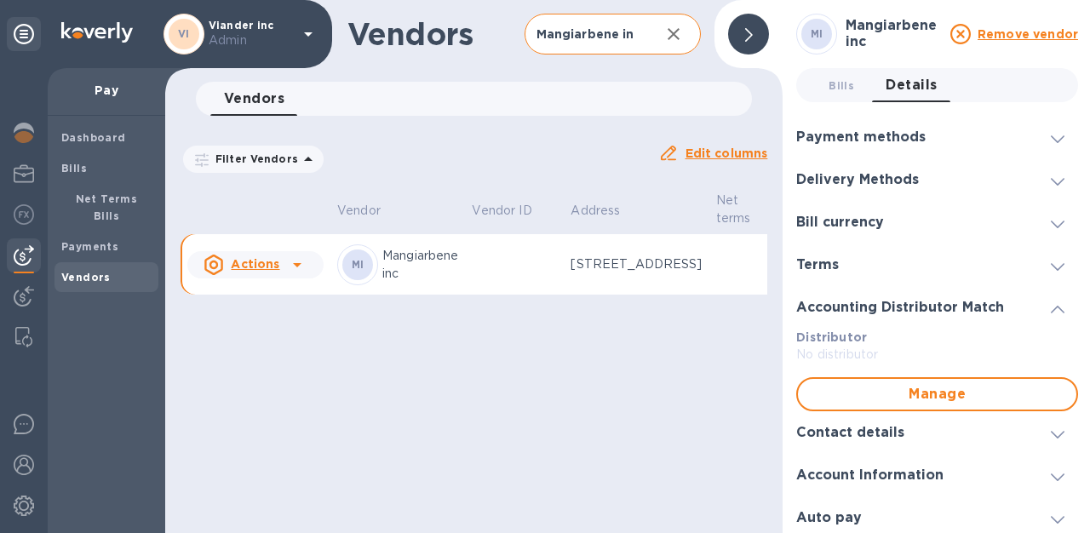
click at [844, 303] on h3 "Accounting Distributor Match" at bounding box center [900, 308] width 208 height 16
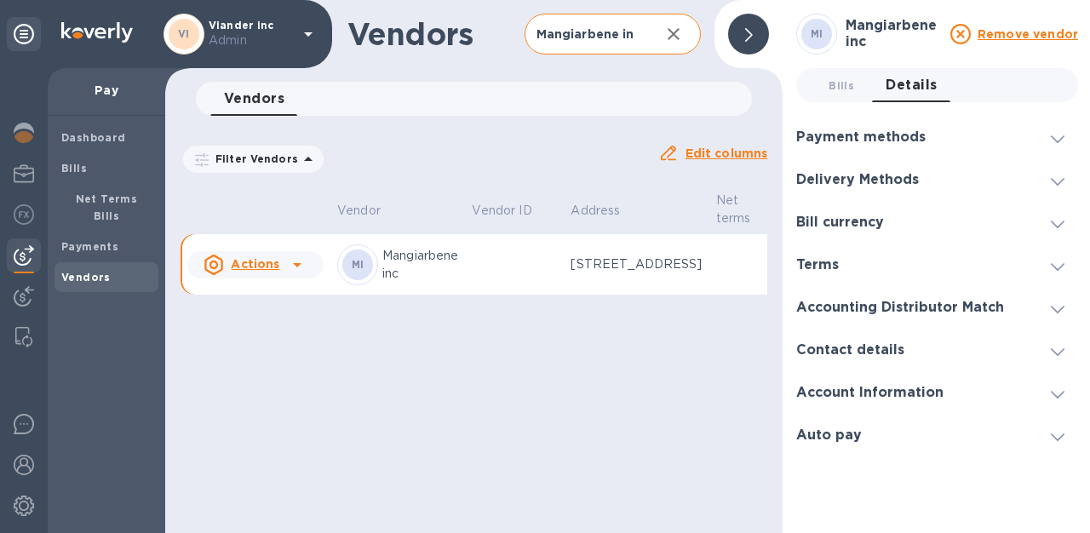
click at [853, 349] on h3 "Contact details" at bounding box center [850, 350] width 108 height 16
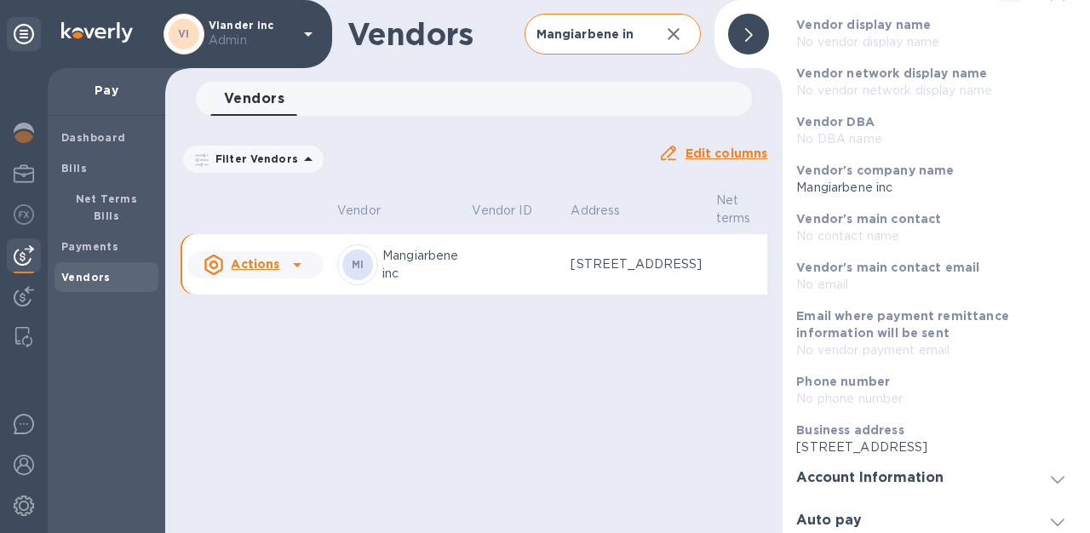
scroll to position [364, 0]
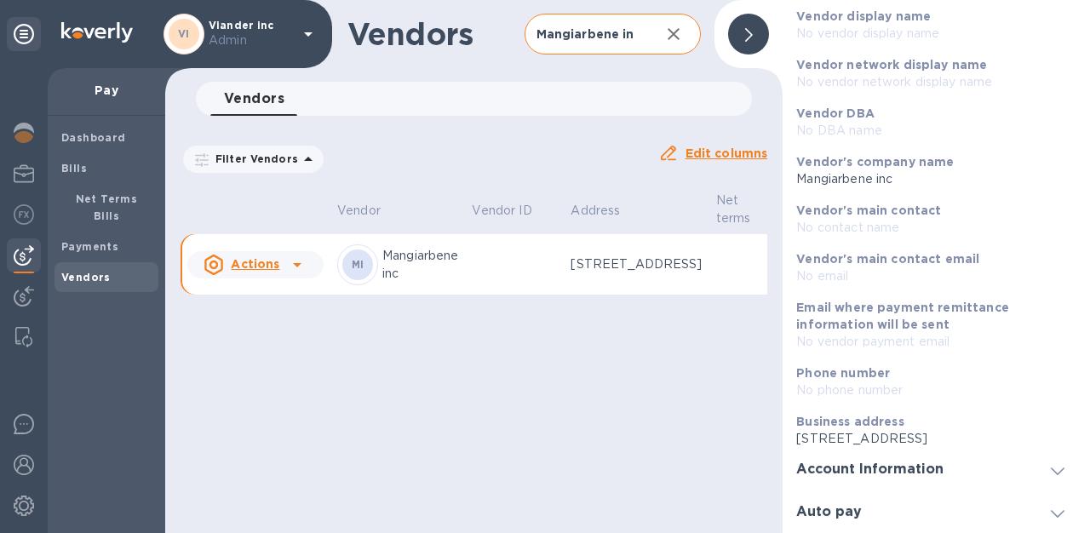
click at [867, 470] on h3 "Account Information" at bounding box center [869, 470] width 147 height 16
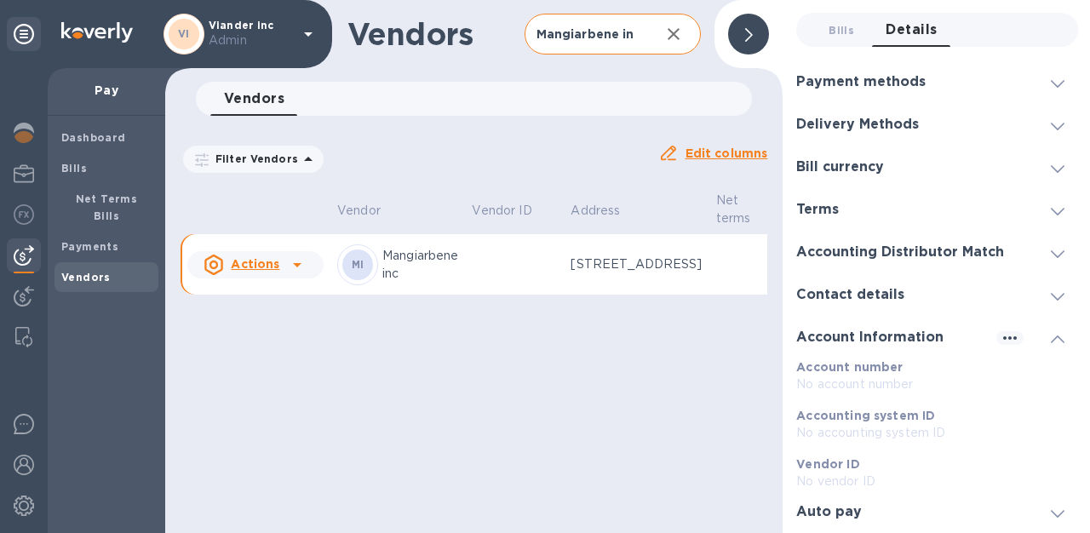
scroll to position [55, 0]
click at [842, 505] on h3 "Auto pay" at bounding box center [829, 512] width 66 height 16
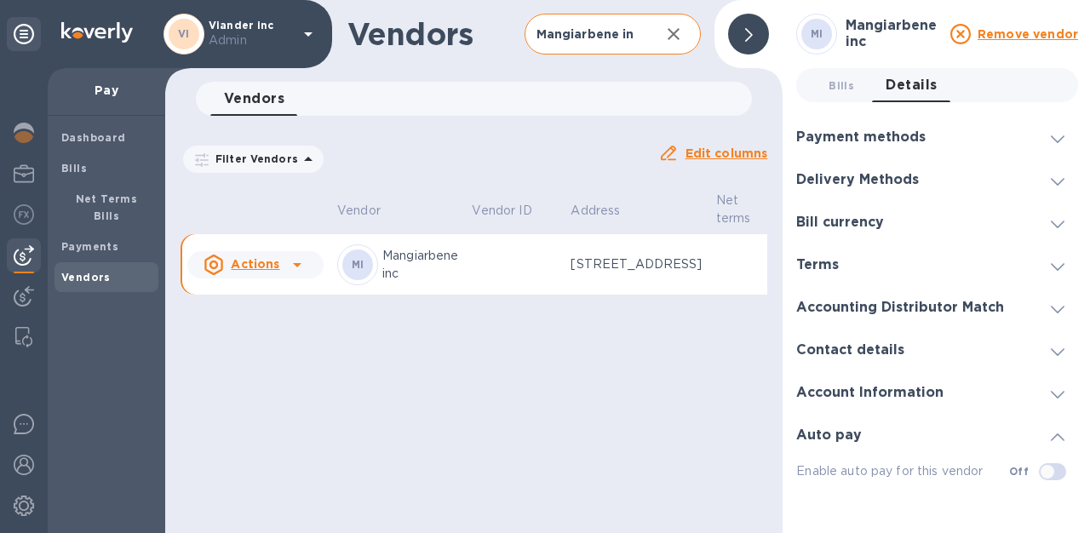
click at [673, 418] on div "Vendors Mangiarbene inc ​ Add vendor Vendors 0 Filter Vendors Auto pay: All Edi…" at bounding box center [474, 266] width 618 height 533
click at [747, 34] on icon at bounding box center [749, 35] width 8 height 14
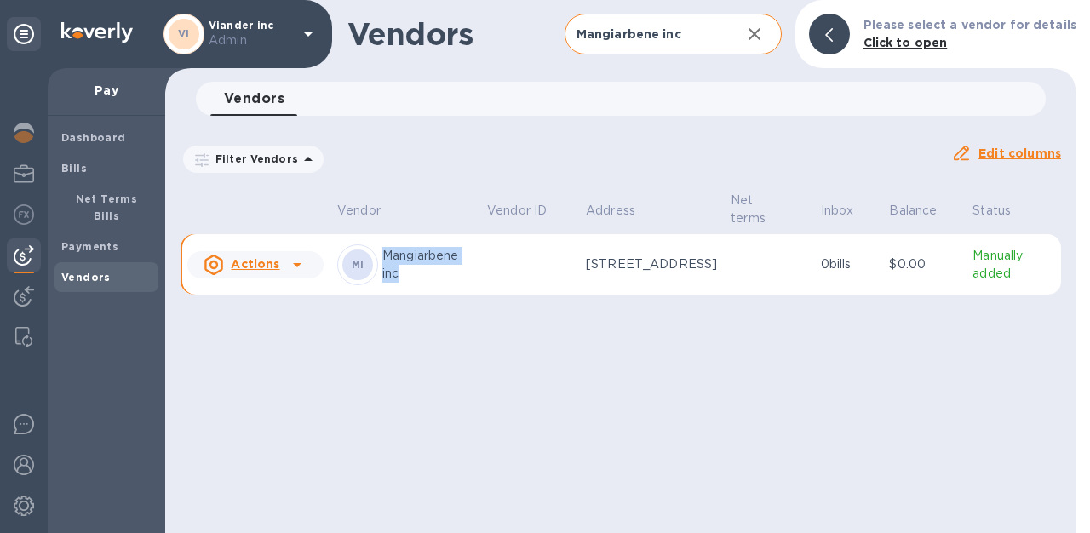
drag, startPoint x: 418, startPoint y: 283, endPoint x: 390, endPoint y: 241, distance: 50.3
click at [390, 241] on td "MI Mangiarbene inc" at bounding box center [405, 264] width 150 height 61
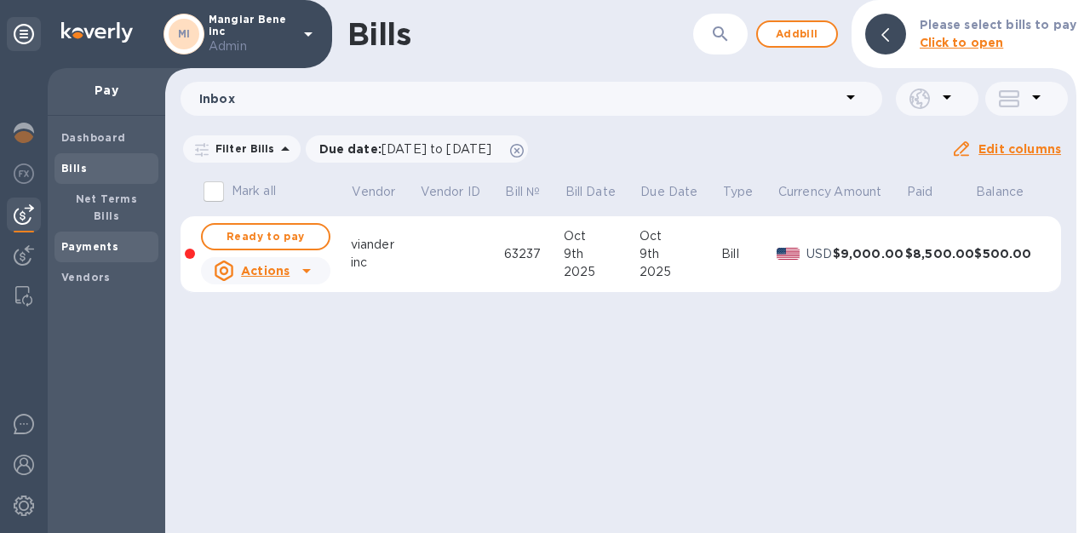
click at [108, 240] on b "Payments" at bounding box center [89, 246] width 57 height 13
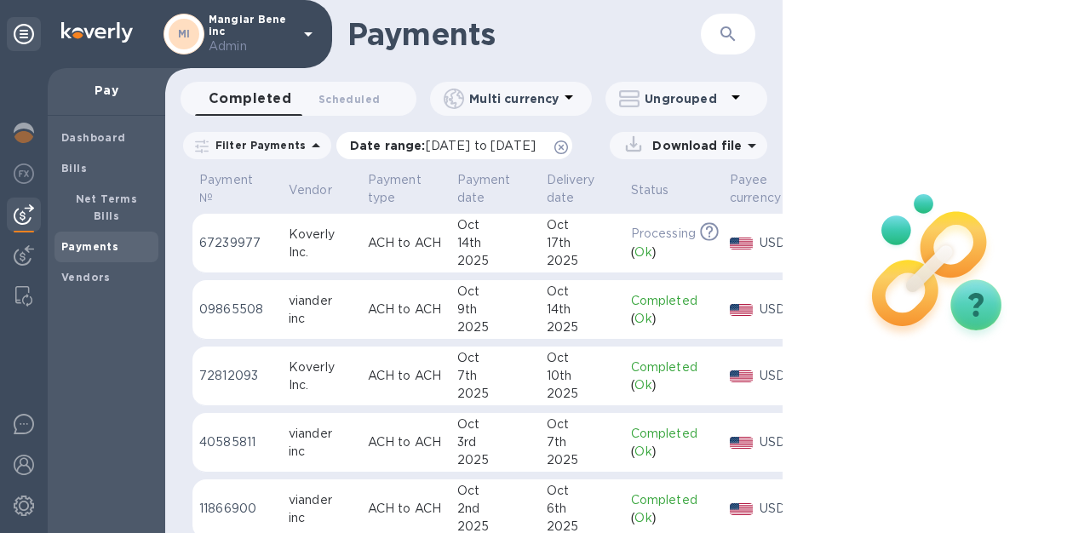
click at [568, 147] on icon at bounding box center [561, 148] width 14 height 14
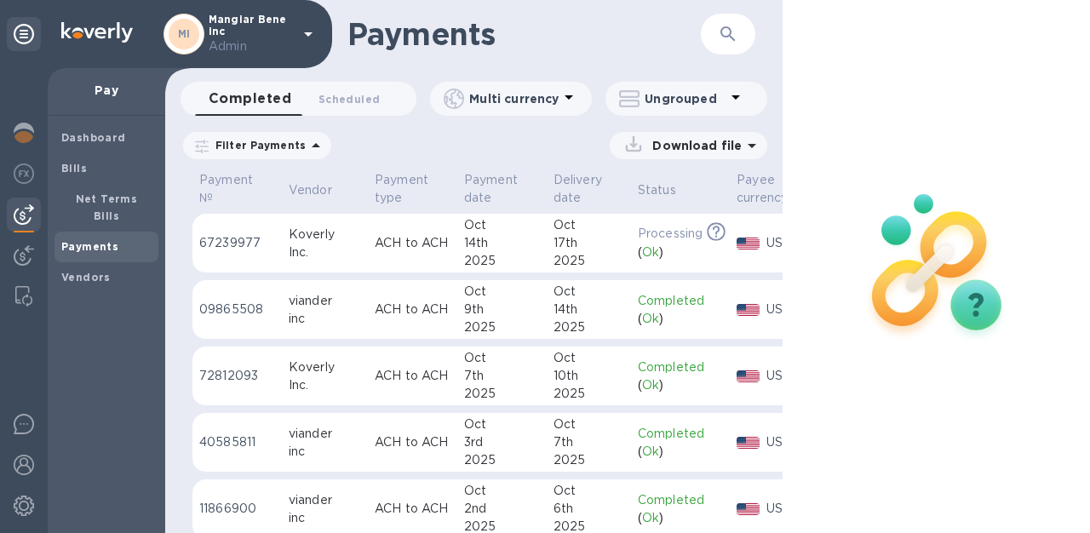
scroll to position [0, 43]
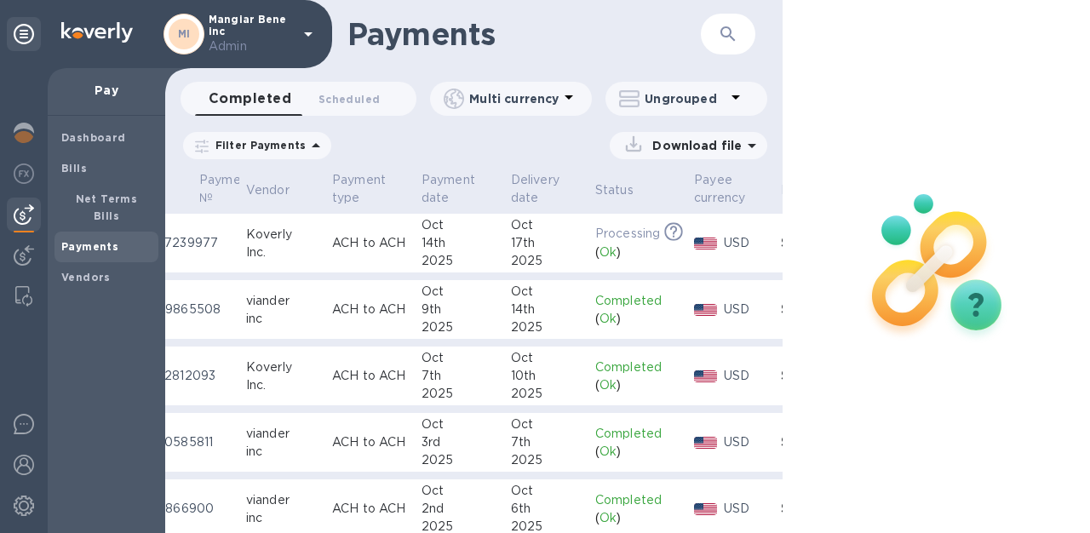
click at [410, 321] on td "ACH to ACH" at bounding box center [369, 310] width 89 height 60
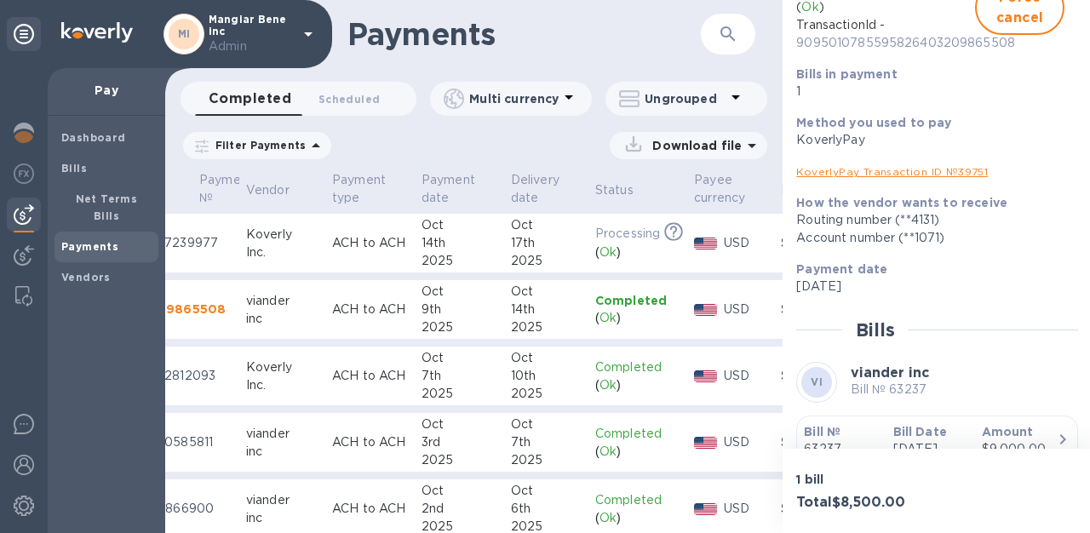
scroll to position [411, 0]
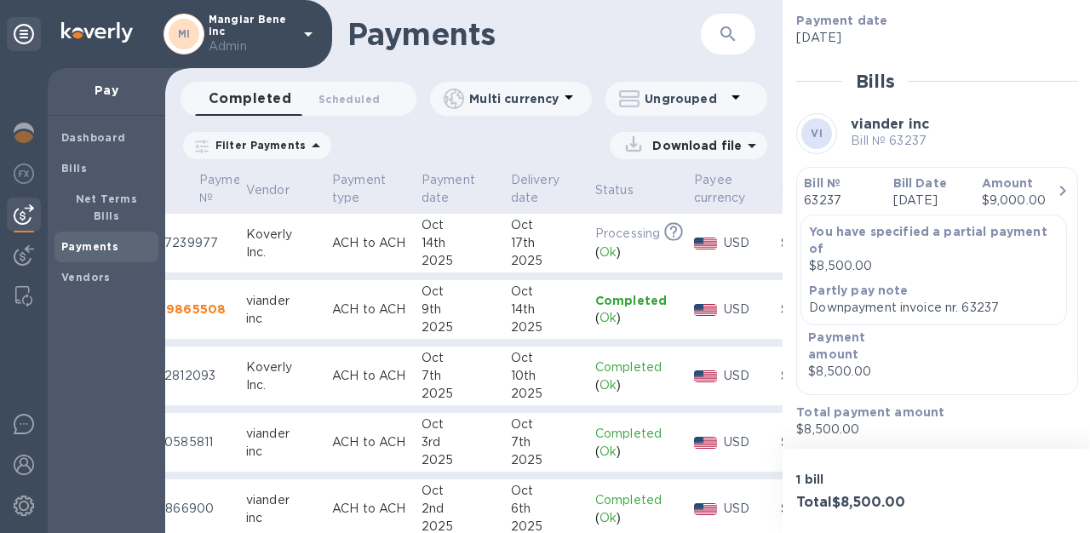
click at [889, 279] on div "You have specified a partial payment of $8,500.00" at bounding box center [934, 249] width 256 height 59
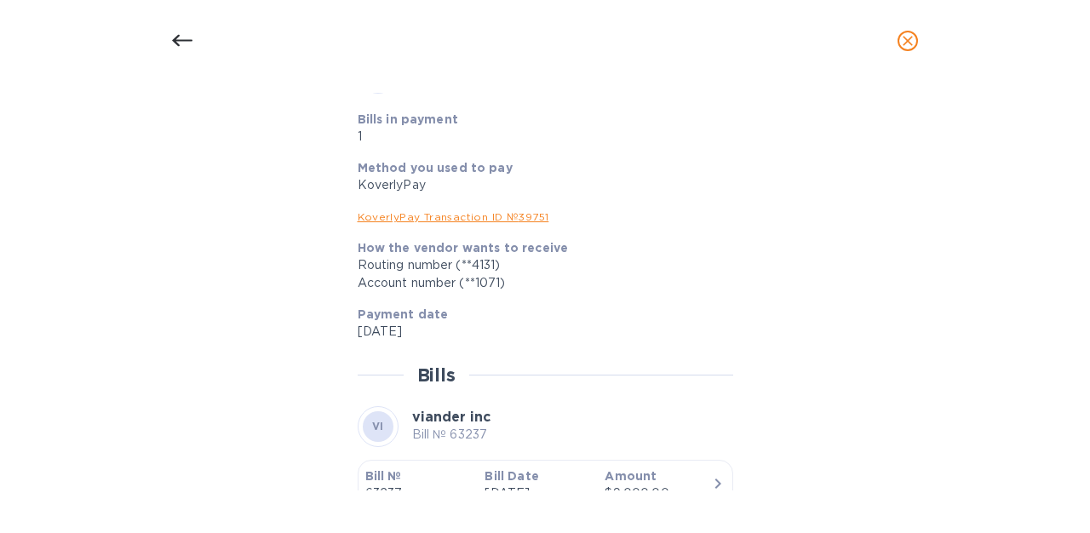
scroll to position [722, 0]
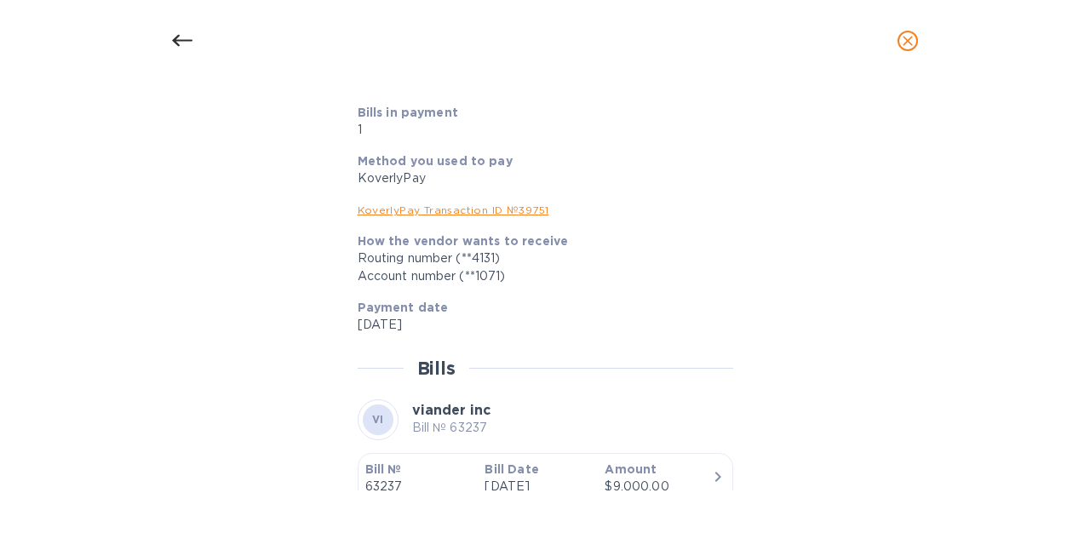
click at [510, 39] on div at bounding box center [546, 26] width 376 height 26
click at [179, 43] on icon at bounding box center [182, 41] width 20 height 20
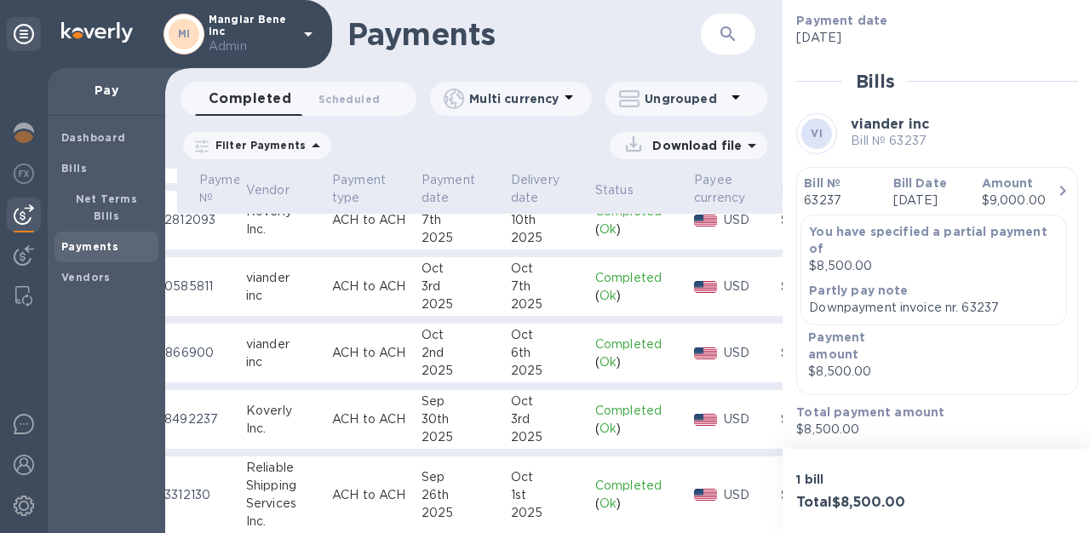
scroll to position [177, 43]
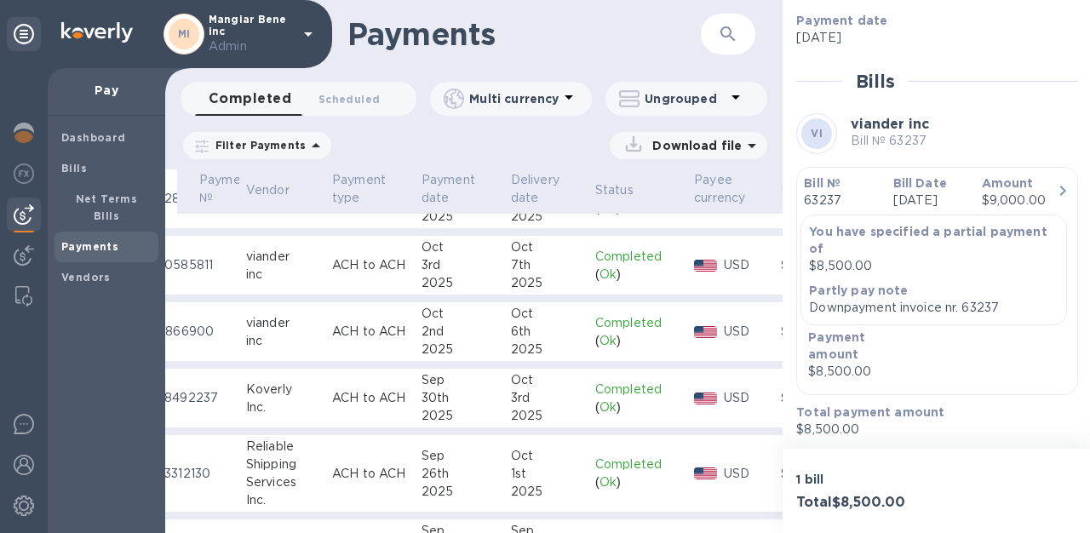
click at [353, 326] on p "ACH to ACH" at bounding box center [370, 332] width 76 height 18
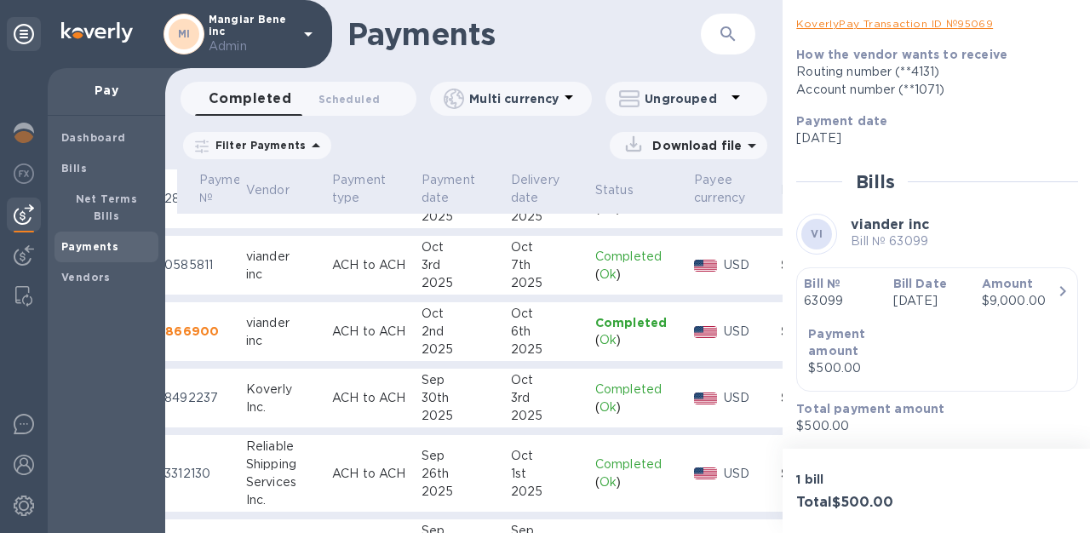
scroll to position [327, 0]
click at [899, 309] on p "Sep 26th 2025" at bounding box center [930, 301] width 75 height 18
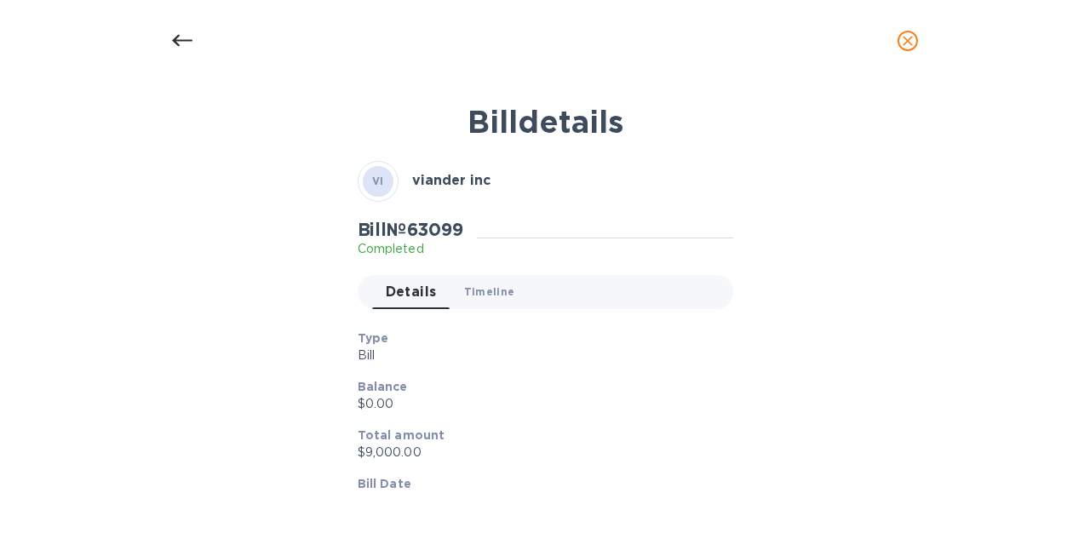
click at [483, 300] on button "Timeline 0" at bounding box center [490, 292] width 78 height 34
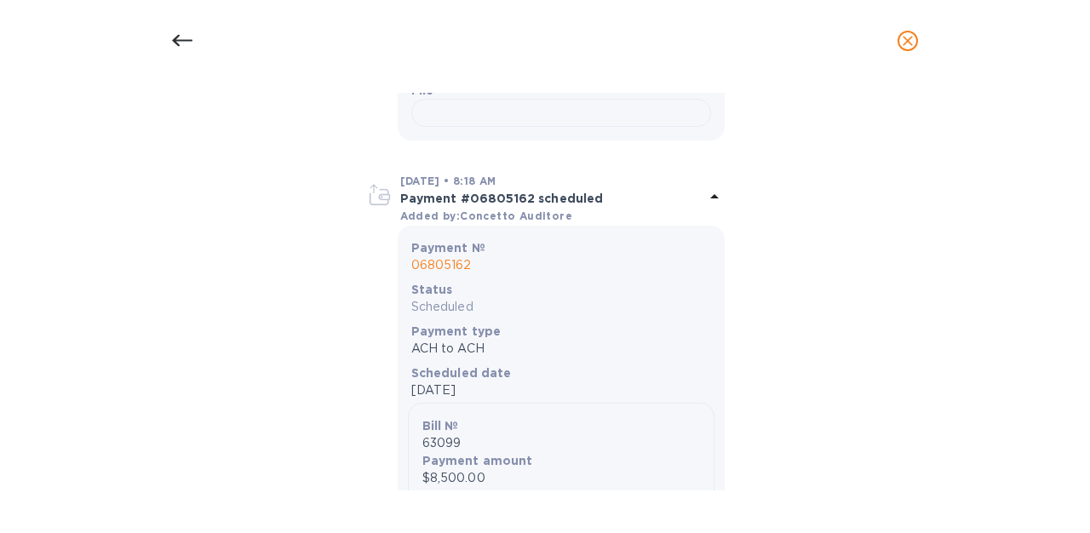
scroll to position [687, 0]
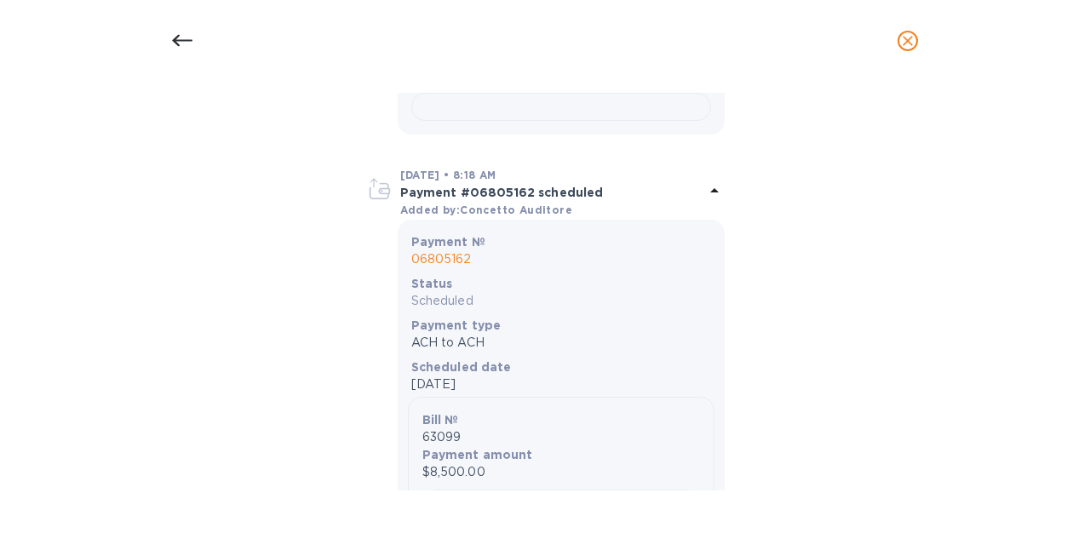
click at [491, 121] on div at bounding box center [561, 107] width 300 height 28
click at [176, 33] on icon at bounding box center [182, 41] width 20 height 20
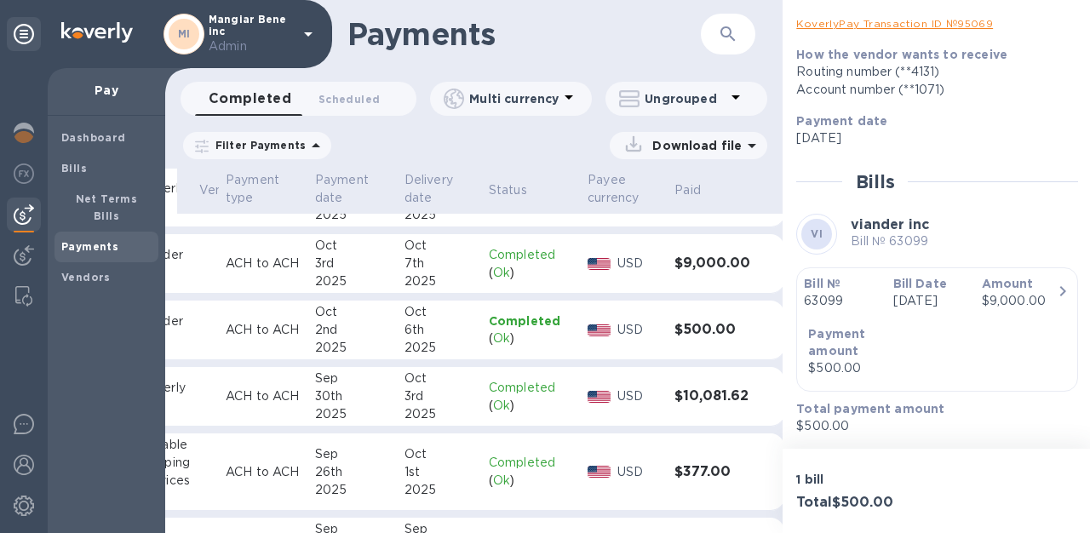
scroll to position [179, 153]
click at [568, 327] on td "Completed ( Ok )" at bounding box center [529, 331] width 99 height 60
click at [727, 338] on td "$500.00" at bounding box center [710, 331] width 89 height 60
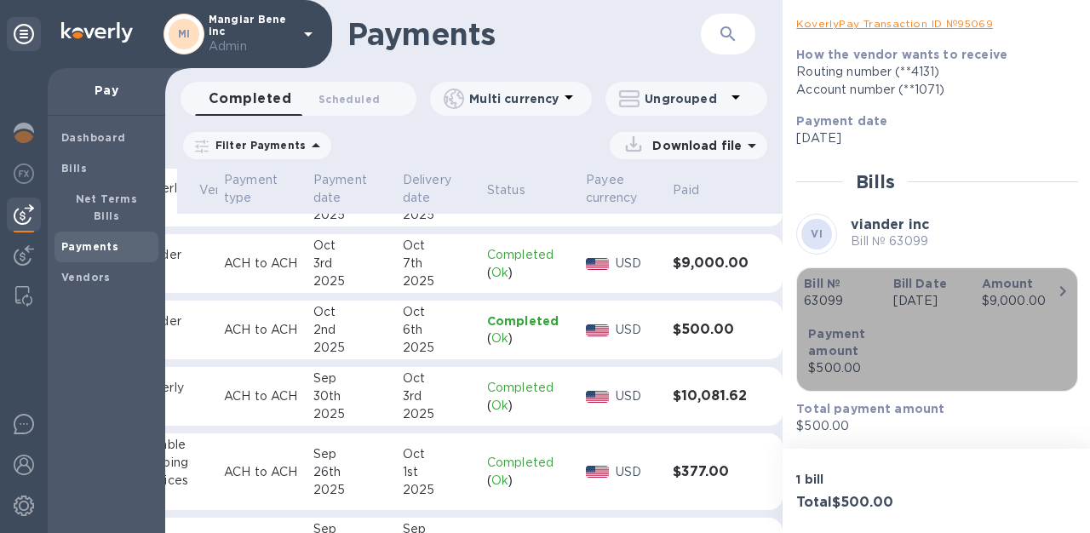
click at [881, 317] on div "button" at bounding box center [937, 314] width 267 height 9
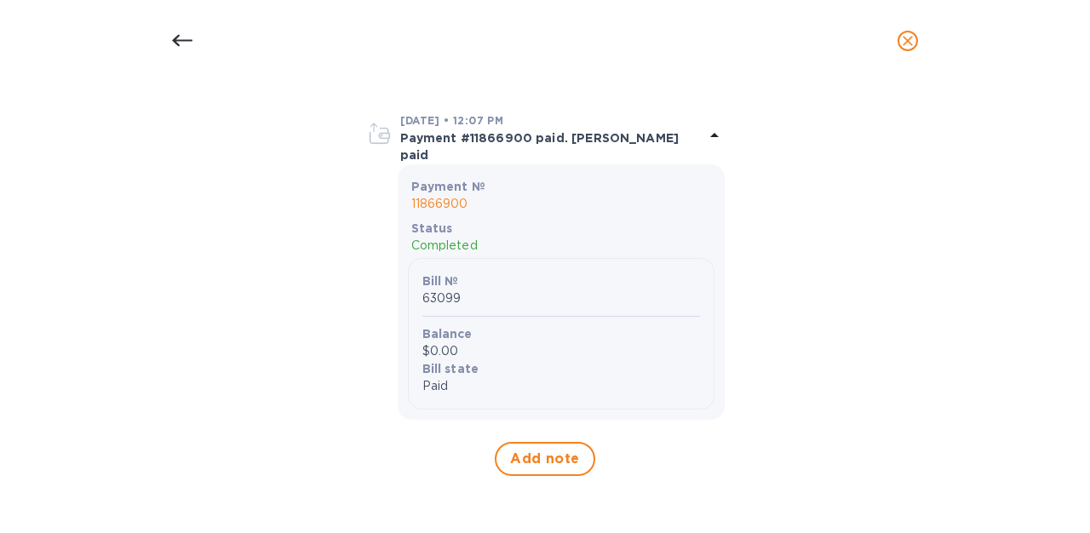
scroll to position [2355, 0]
click at [181, 48] on icon at bounding box center [182, 41] width 20 height 20
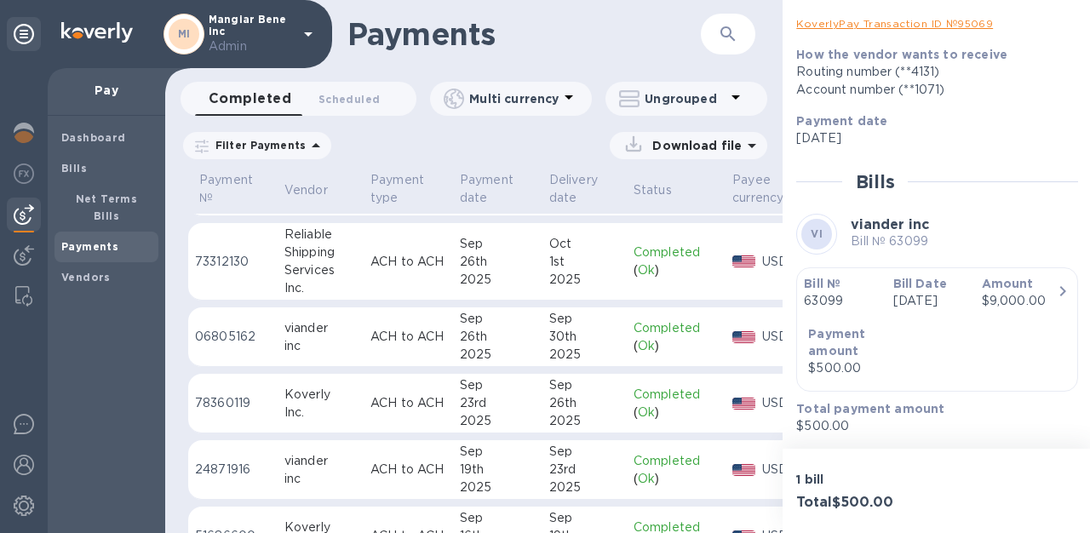
scroll to position [389, 0]
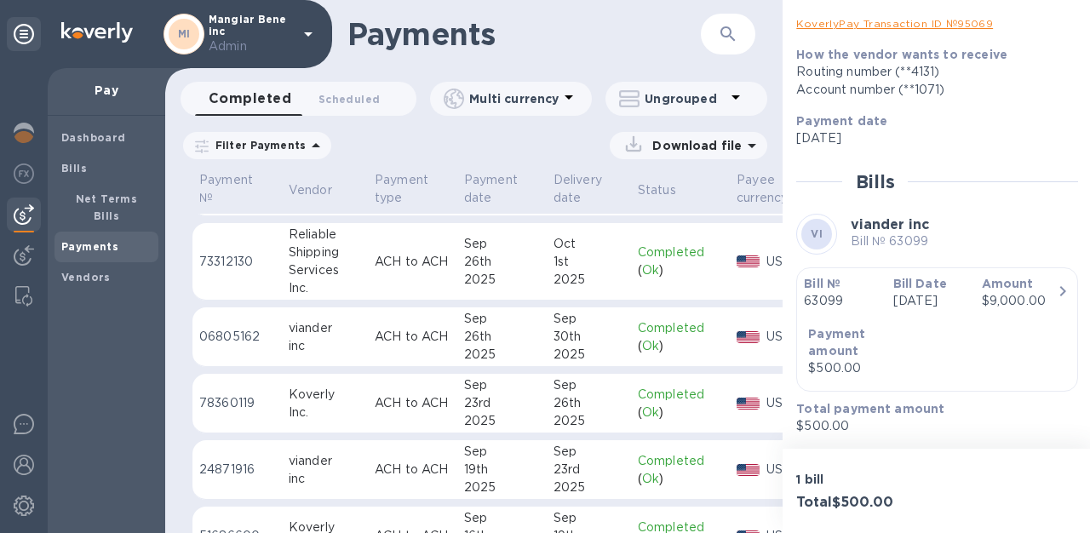
click at [361, 341] on td "viander inc" at bounding box center [325, 337] width 86 height 60
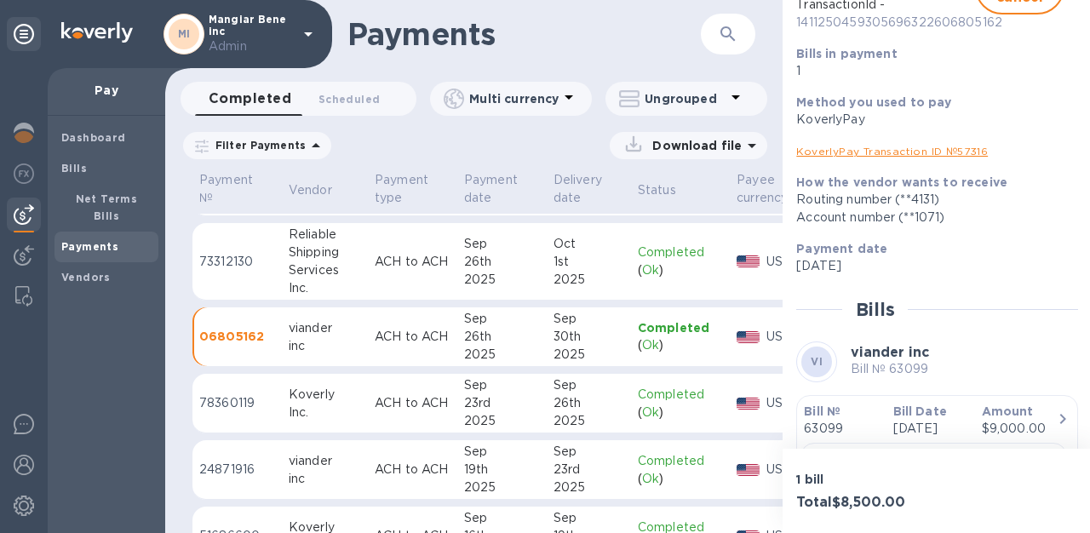
scroll to position [389, 0]
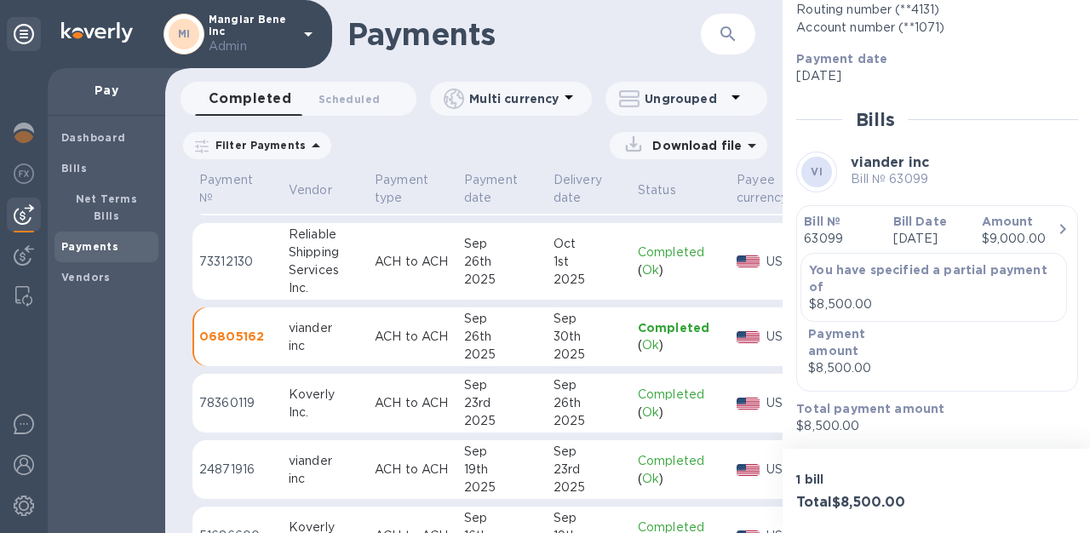
click at [911, 274] on b "You have specified a partial payment of" at bounding box center [928, 278] width 238 height 31
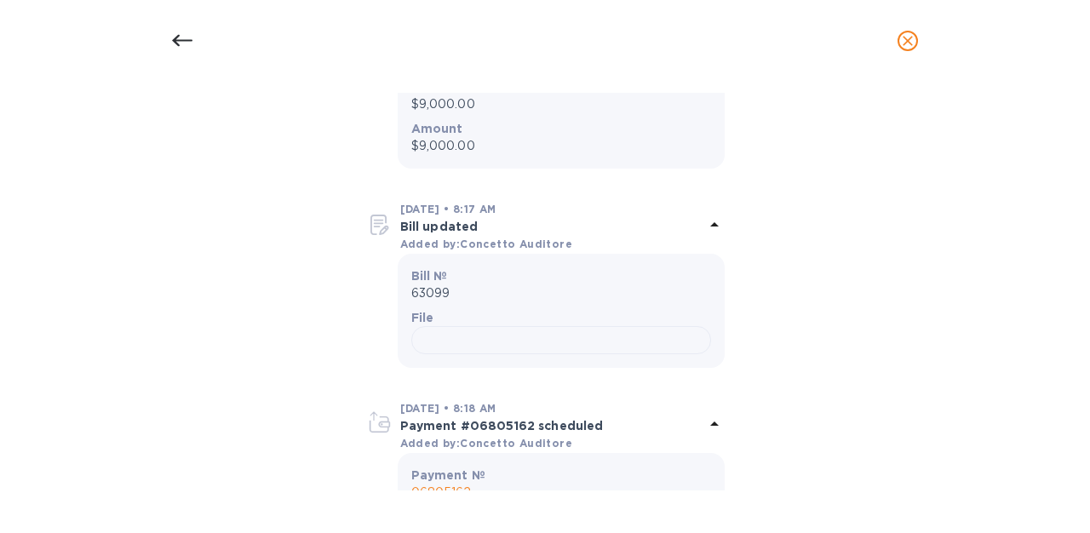
scroll to position [498, 0]
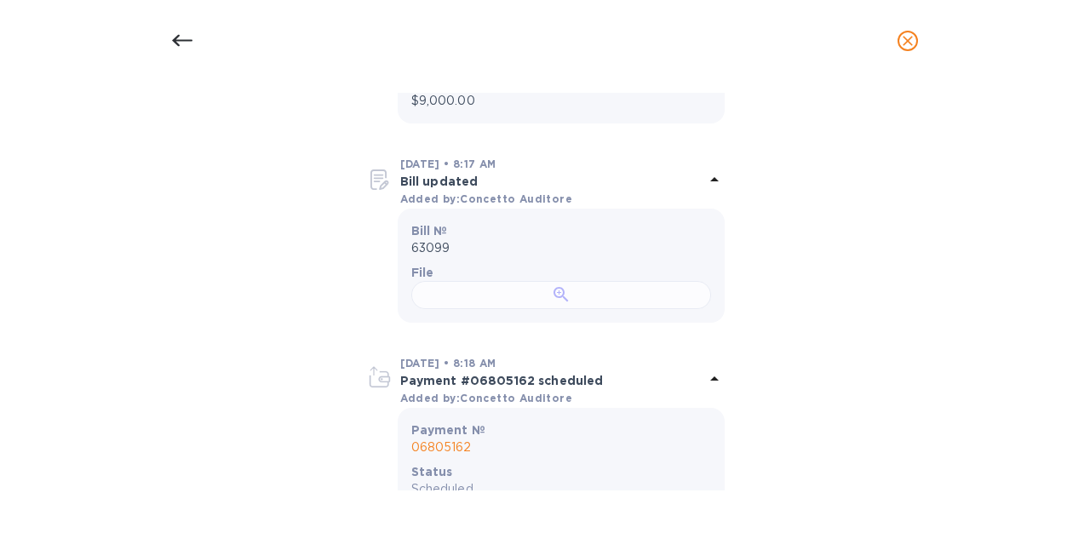
click at [616, 309] on div at bounding box center [561, 295] width 300 height 28
click at [185, 46] on icon at bounding box center [182, 41] width 20 height 20
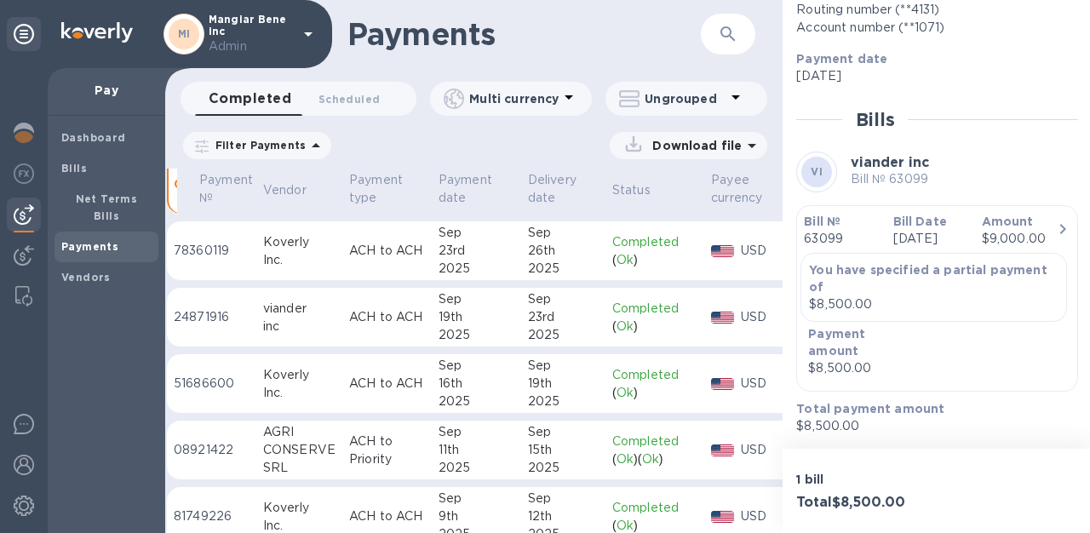
scroll to position [541, 26]
click at [346, 332] on td "ACH to ACH" at bounding box center [386, 319] width 89 height 60
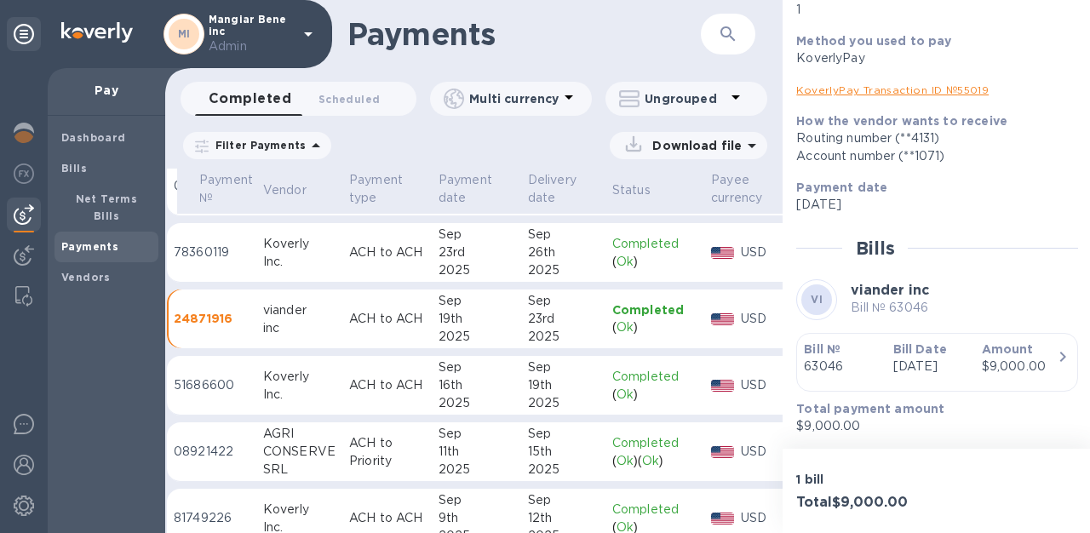
scroll to position [261, 0]
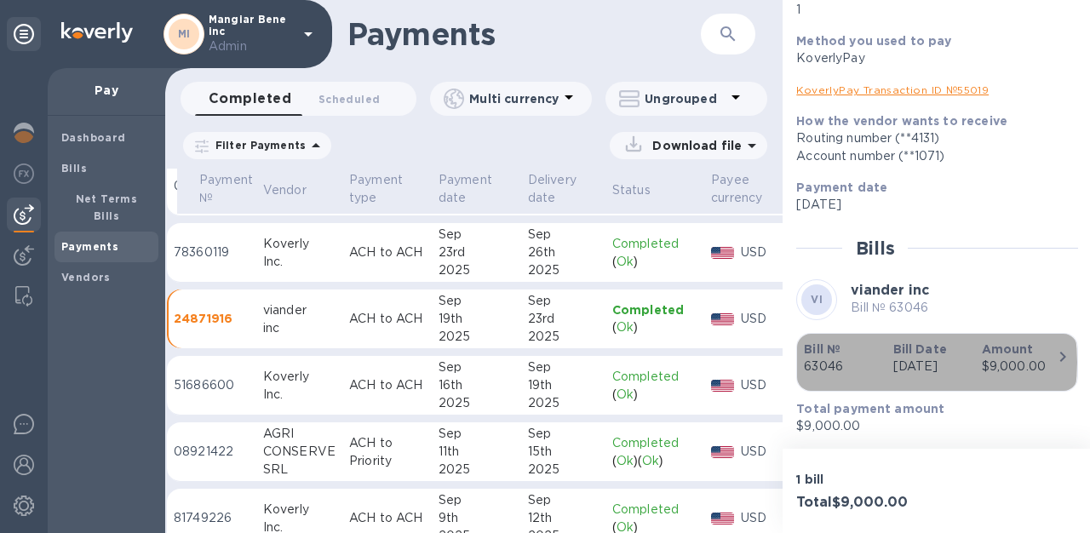
click at [874, 358] on p "63046" at bounding box center [841, 367] width 75 height 18
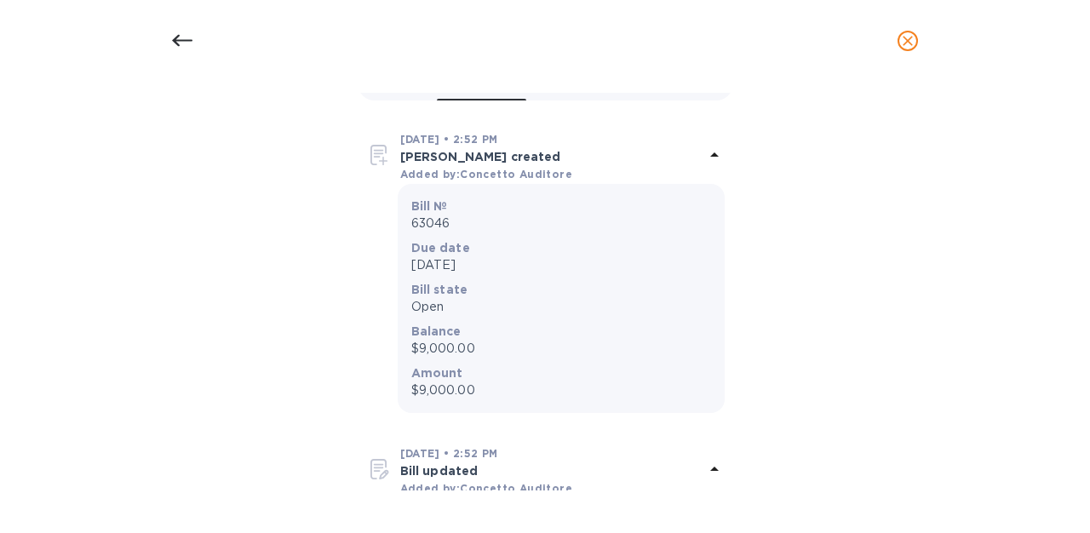
scroll to position [470, 0]
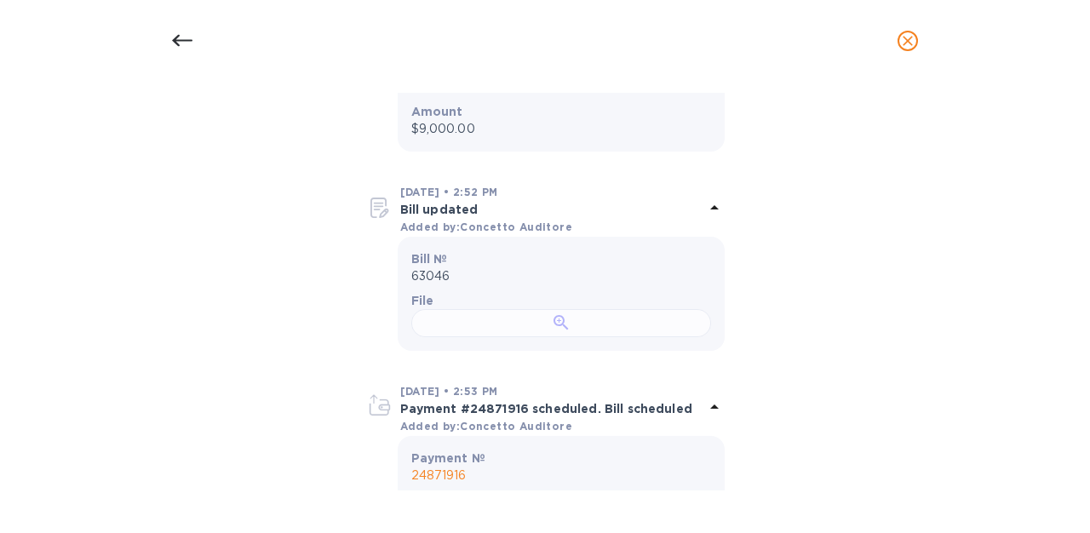
click at [579, 337] on div at bounding box center [561, 323] width 300 height 28
click at [179, 45] on icon at bounding box center [182, 41] width 20 height 12
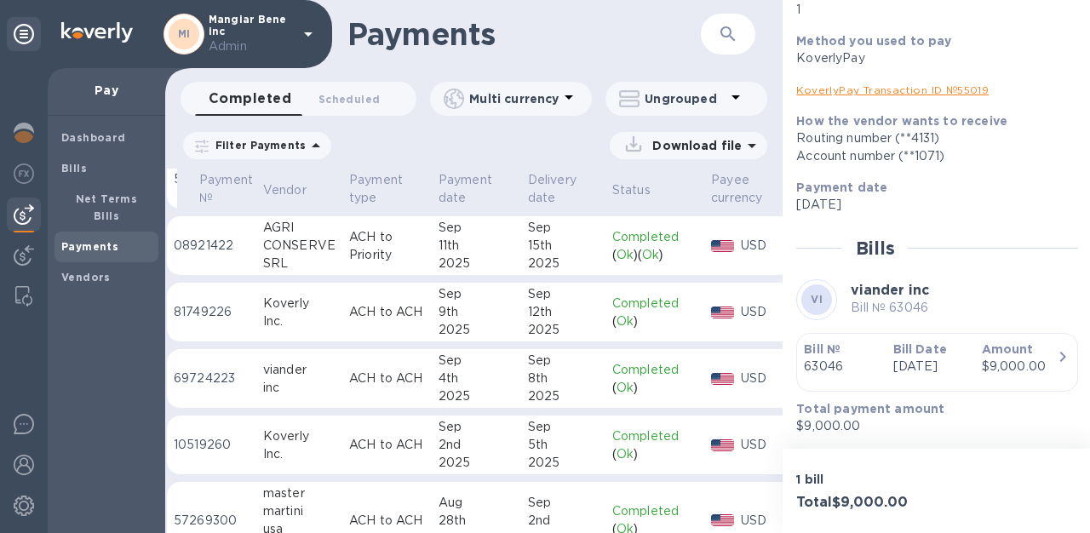
scroll to position [757, 26]
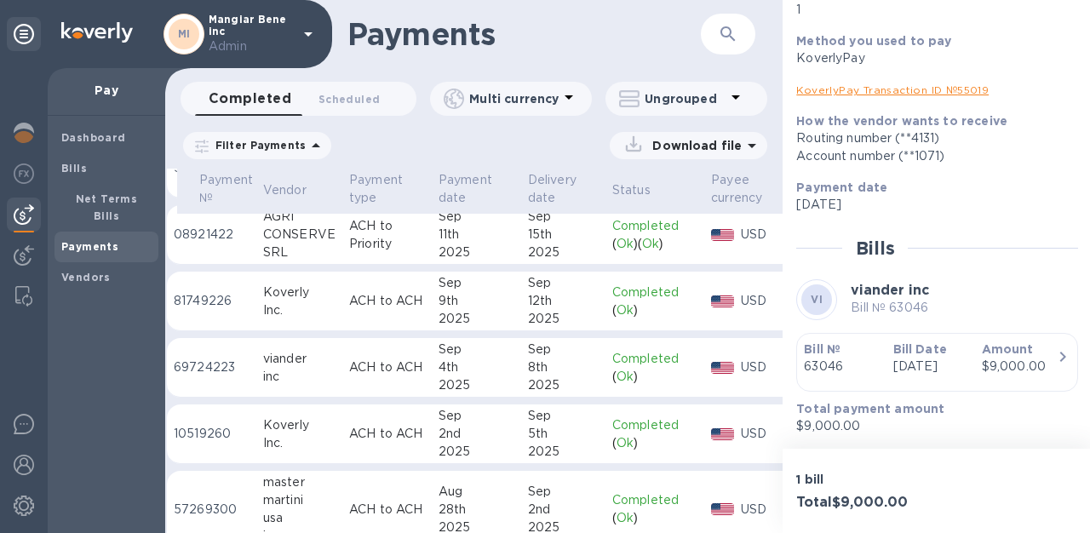
click at [306, 375] on div "inc" at bounding box center [299, 377] width 72 height 18
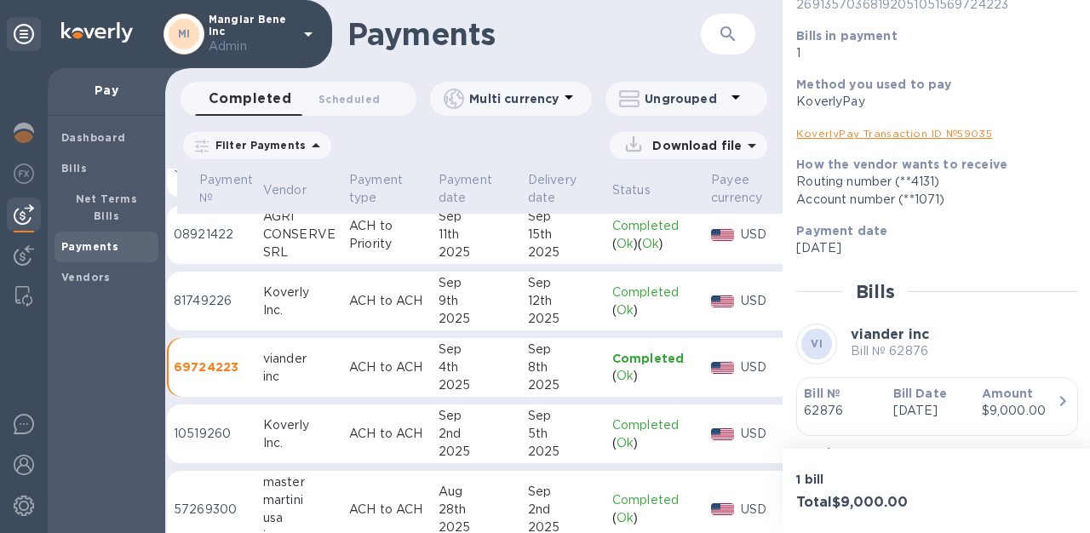
scroll to position [261, 0]
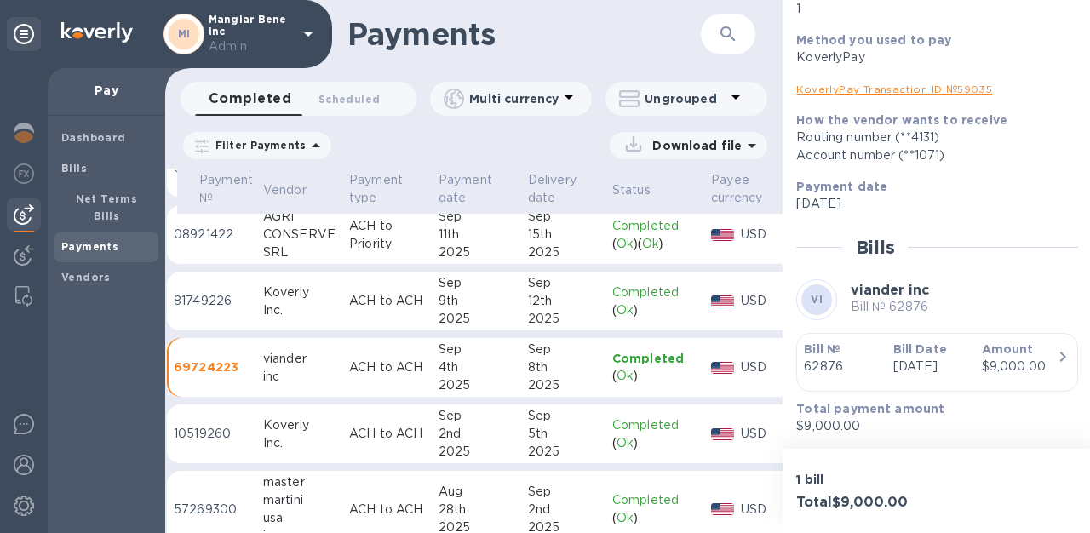
click at [904, 366] on p "Sep 4th 2025" at bounding box center [930, 367] width 75 height 18
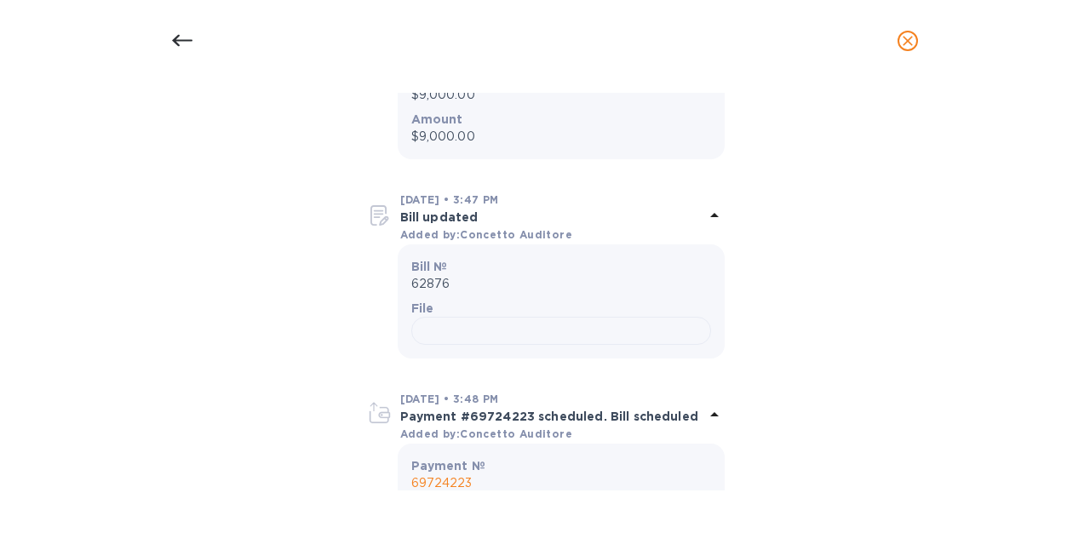
scroll to position [545, 0]
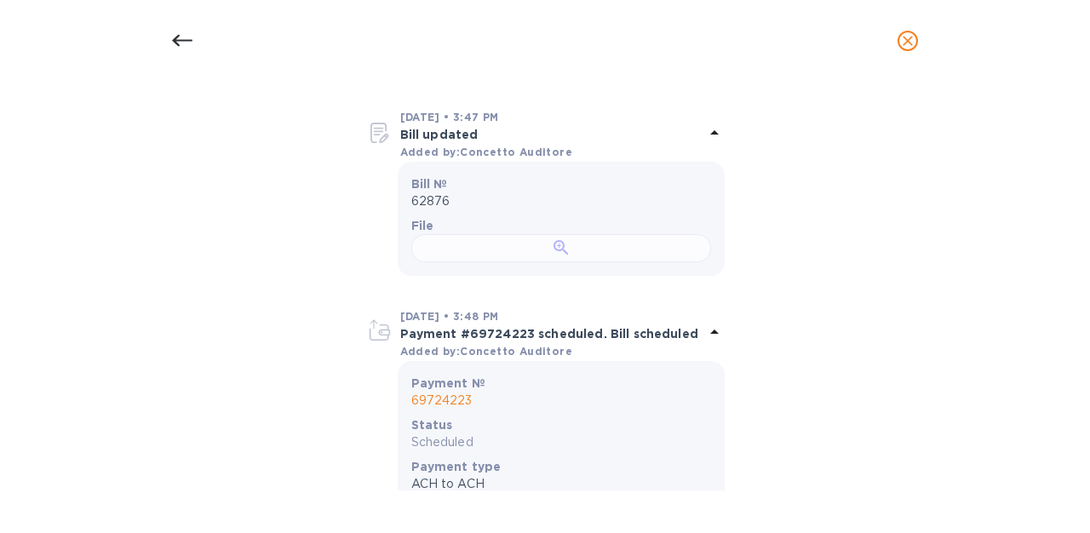
click at [606, 262] on div at bounding box center [561, 248] width 300 height 28
